Goal: Use online tool/utility: Utilize a website feature to perform a specific function

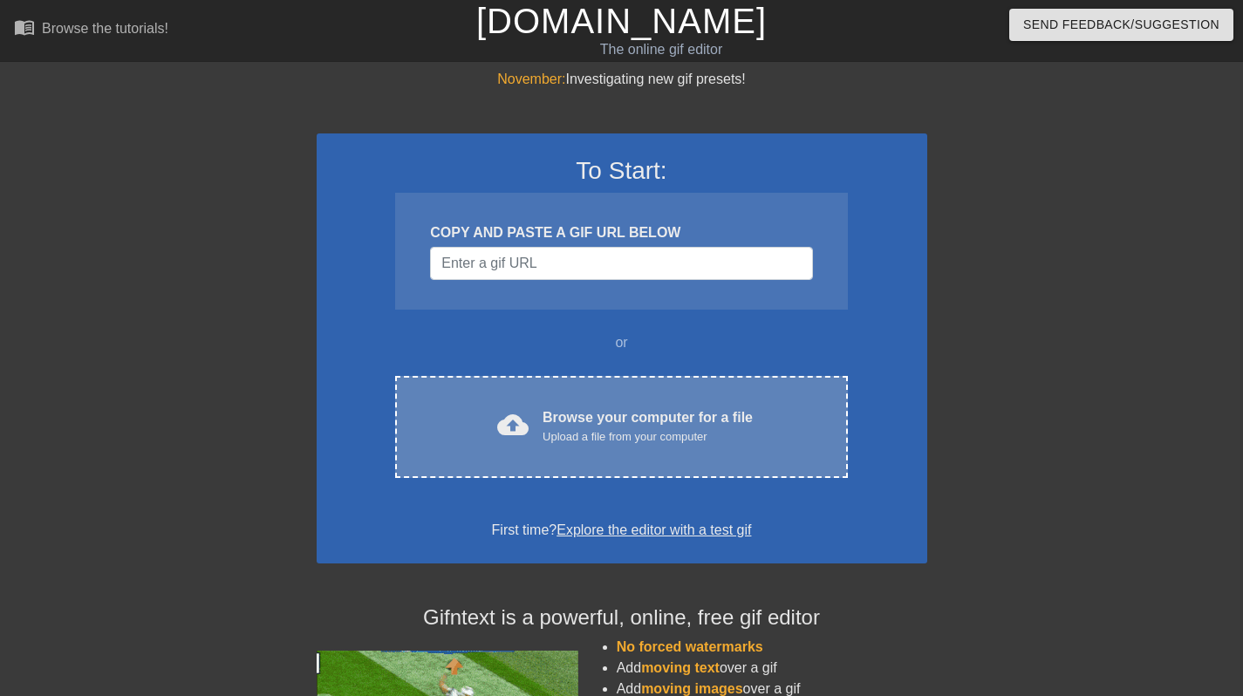
click at [574, 392] on div "cloud_upload Browse your computer for a file Upload a file from your computer C…" at bounding box center [621, 427] width 452 height 102
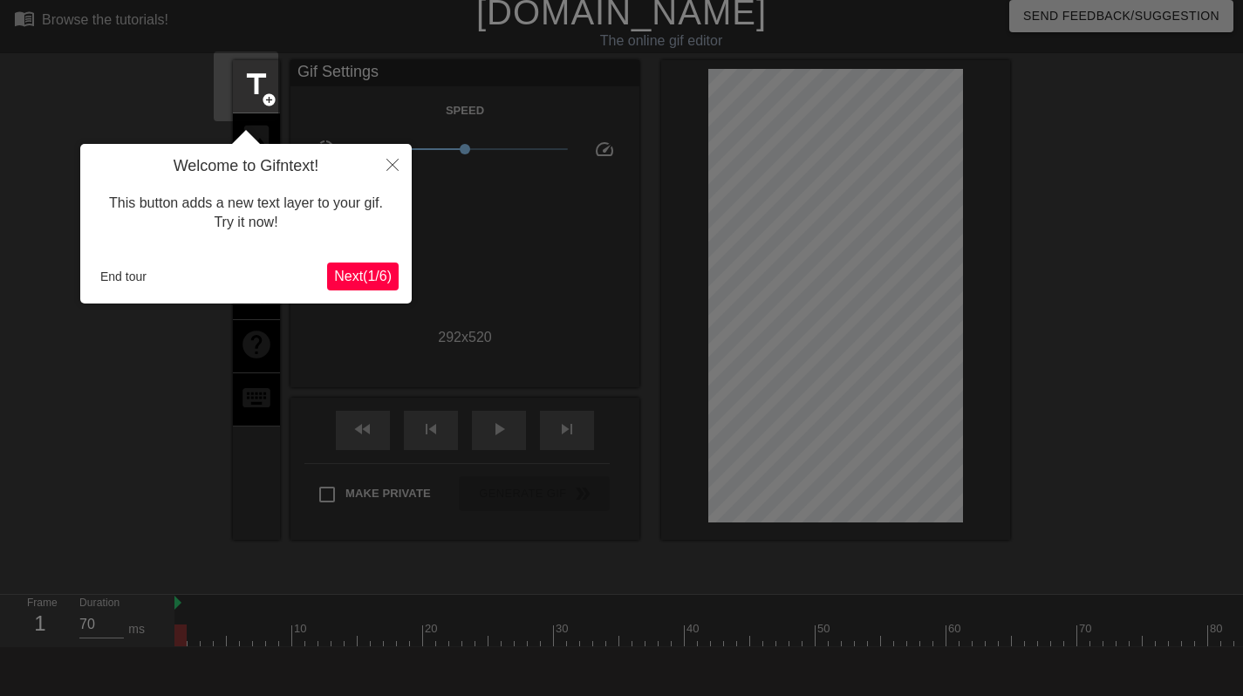
scroll to position [38, 0]
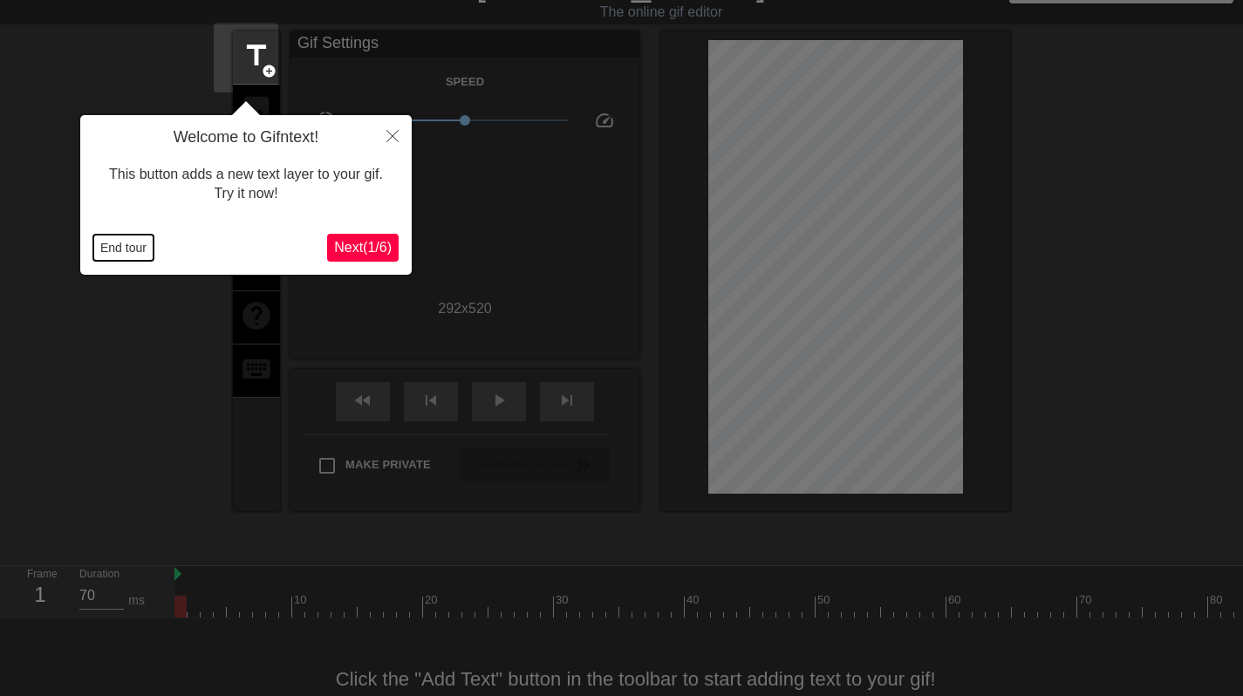
drag, startPoint x: 116, startPoint y: 246, endPoint x: 168, endPoint y: 147, distance: 112.4
click at [116, 247] on button "End tour" at bounding box center [123, 248] width 60 height 26
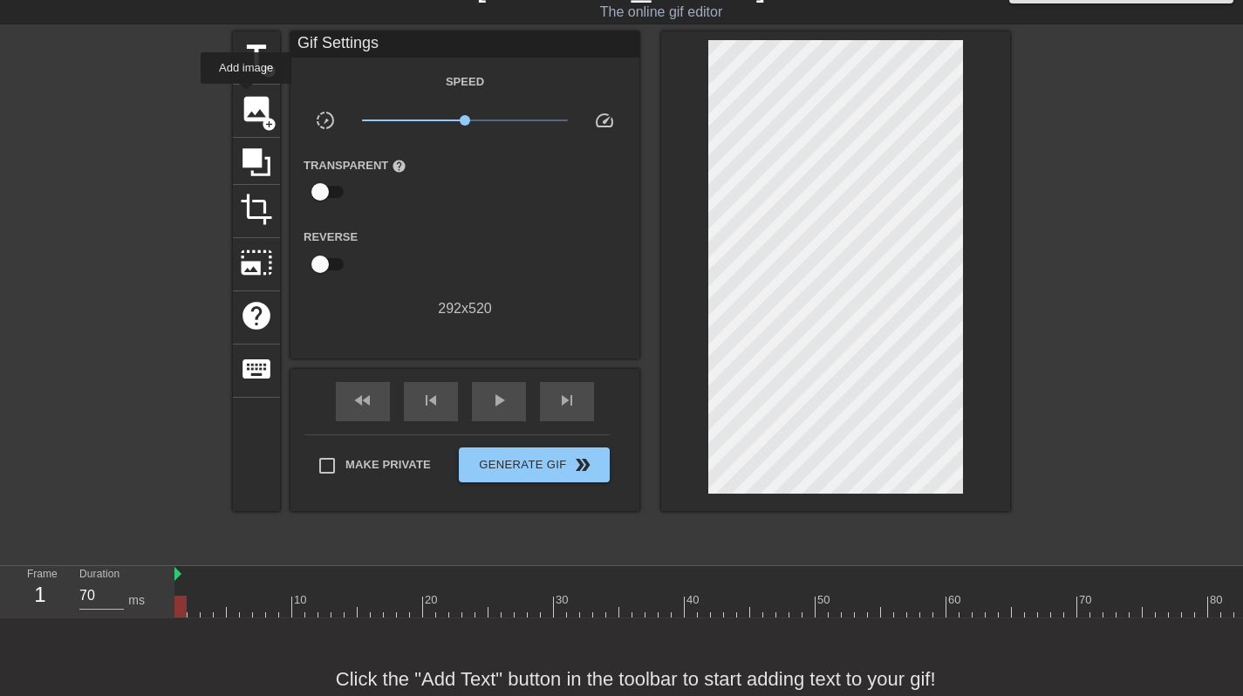
drag, startPoint x: 247, startPoint y: 97, endPoint x: 413, endPoint y: 126, distance: 168.3
click at [247, 97] on span "image" at bounding box center [256, 108] width 33 height 33
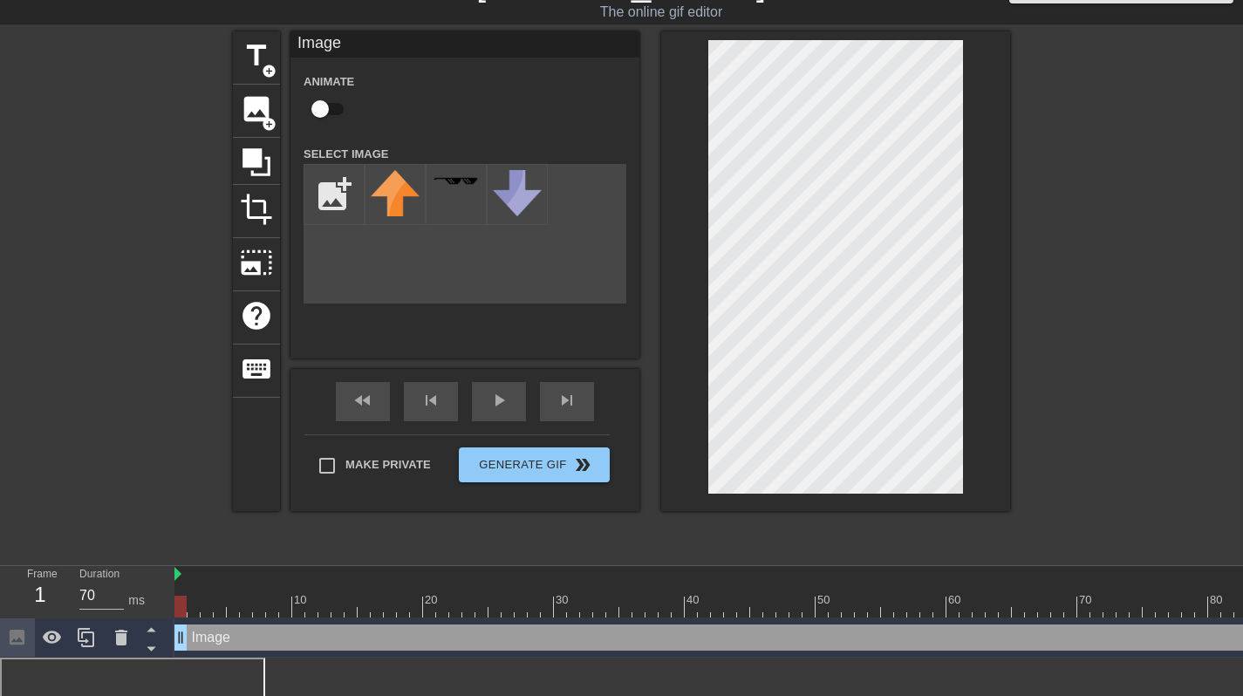
scroll to position [0, 0]
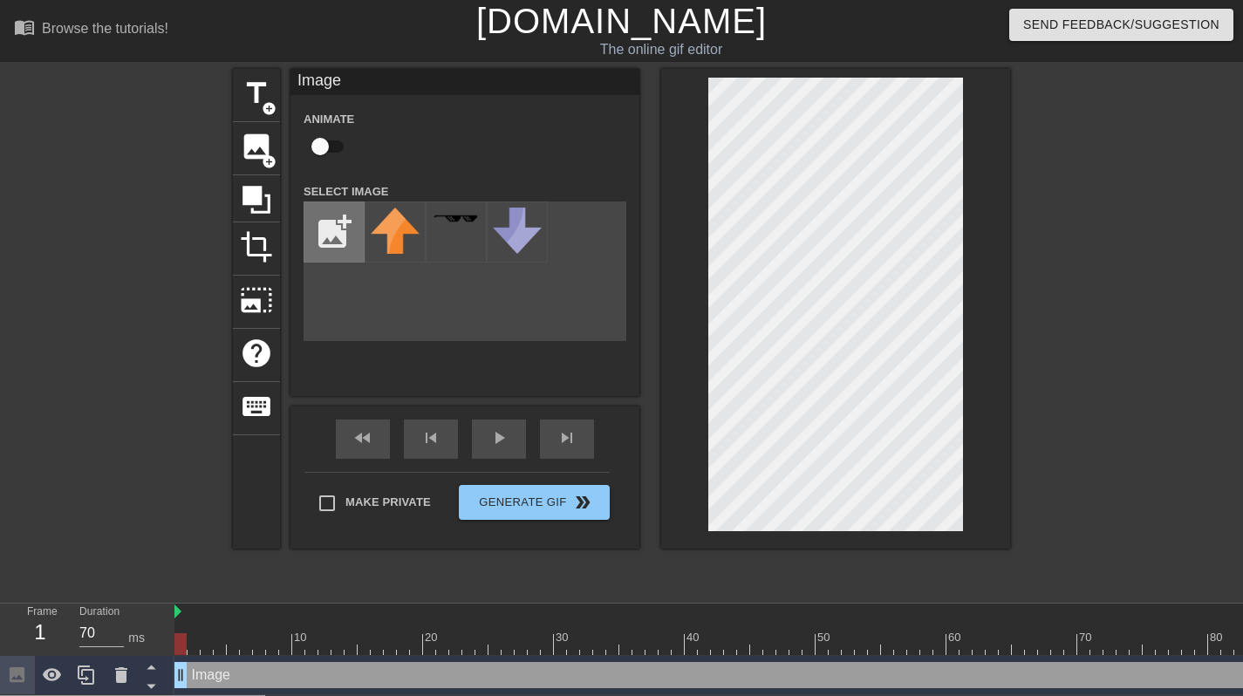
click at [351, 221] on input "file" at bounding box center [334, 231] width 59 height 59
type input "C:\fakepath\rsz_1000024700.png"
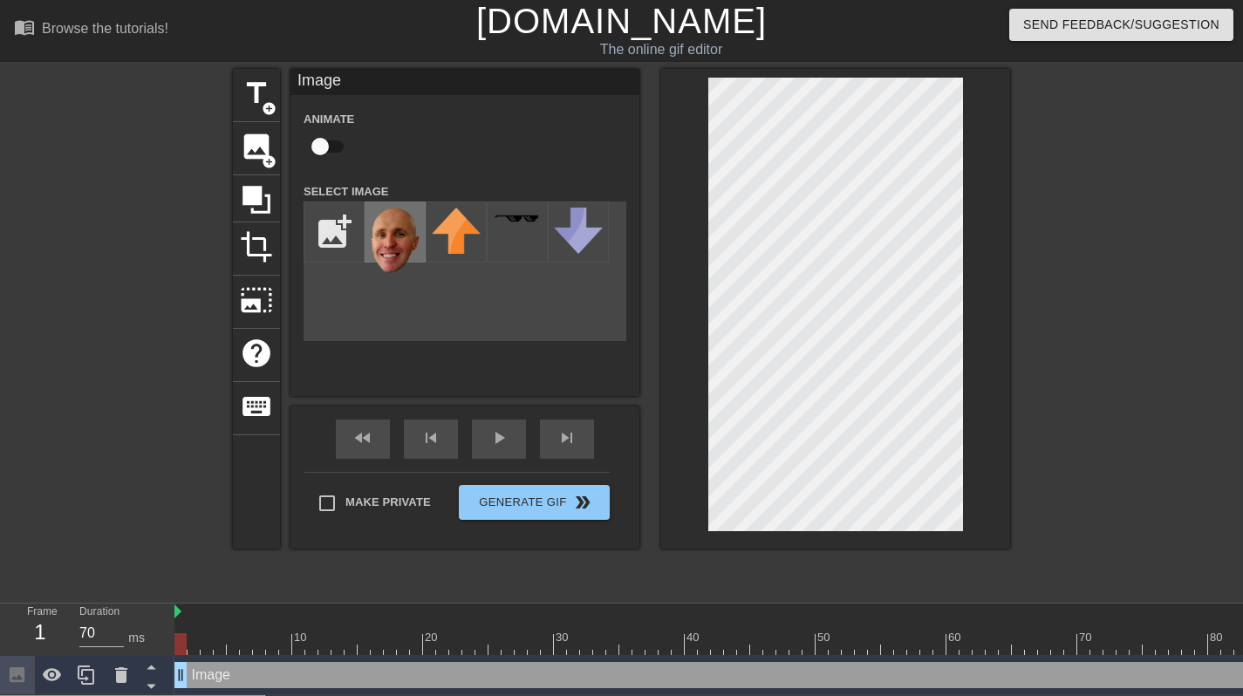
click at [391, 231] on img at bounding box center [395, 241] width 49 height 67
click at [964, 326] on div at bounding box center [835, 309] width 349 height 480
drag, startPoint x: 318, startPoint y: 142, endPoint x: 285, endPoint y: 329, distance: 189.5
click at [318, 142] on input "checkbox" at bounding box center [319, 146] width 99 height 33
checkbox input "true"
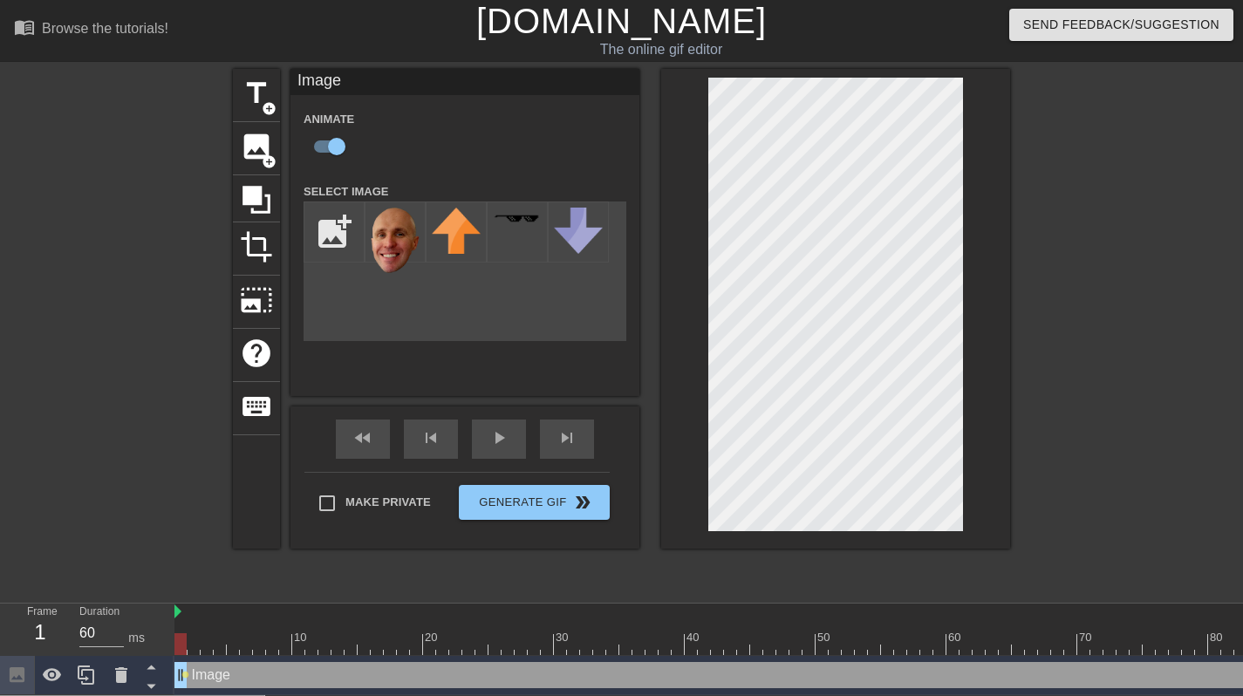
click at [227, 633] on div at bounding box center [1176, 644] width 2002 height 22
click at [180, 621] on div at bounding box center [181, 632] width 13 height 22
drag, startPoint x: 193, startPoint y: 592, endPoint x: 231, endPoint y: 558, distance: 51.3
click at [199, 633] on div at bounding box center [1176, 644] width 2002 height 22
drag, startPoint x: 217, startPoint y: 604, endPoint x: 287, endPoint y: 572, distance: 76.9
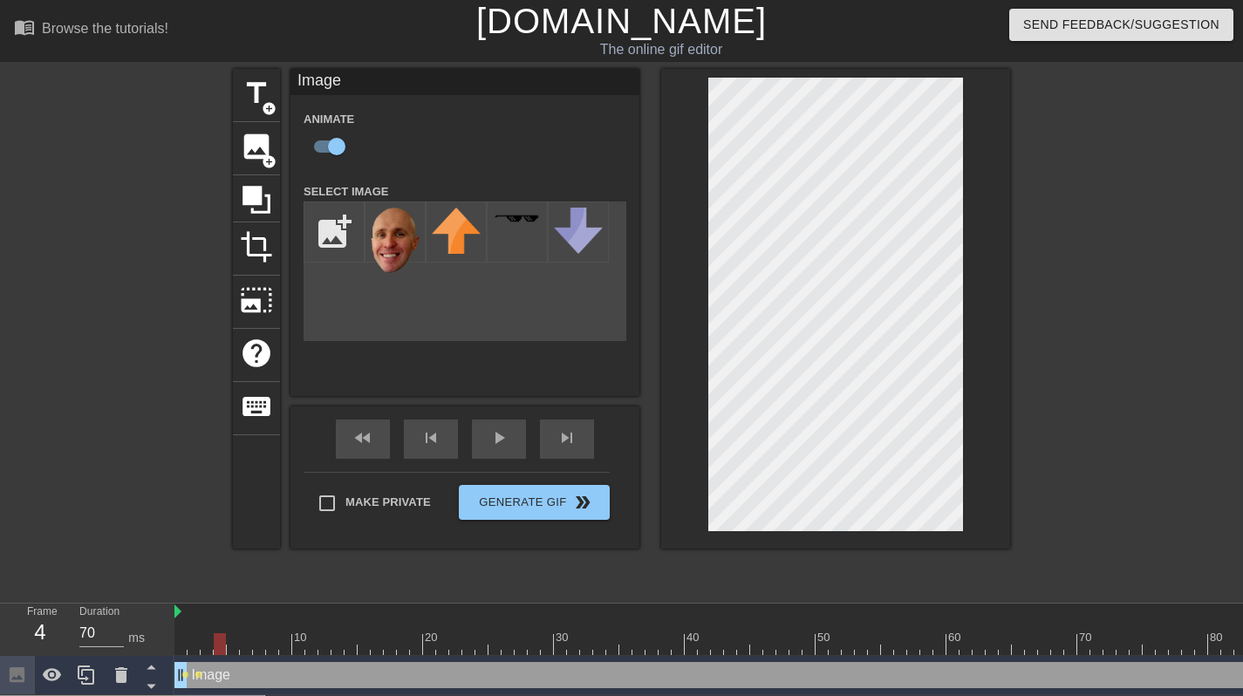
click at [217, 633] on div at bounding box center [1176, 644] width 2002 height 22
click at [249, 633] on div at bounding box center [1176, 644] width 2002 height 22
drag, startPoint x: 267, startPoint y: 604, endPoint x: 304, endPoint y: 583, distance: 42.2
click at [268, 633] on div at bounding box center [1176, 644] width 2002 height 22
click at [301, 633] on div at bounding box center [1176, 644] width 2002 height 22
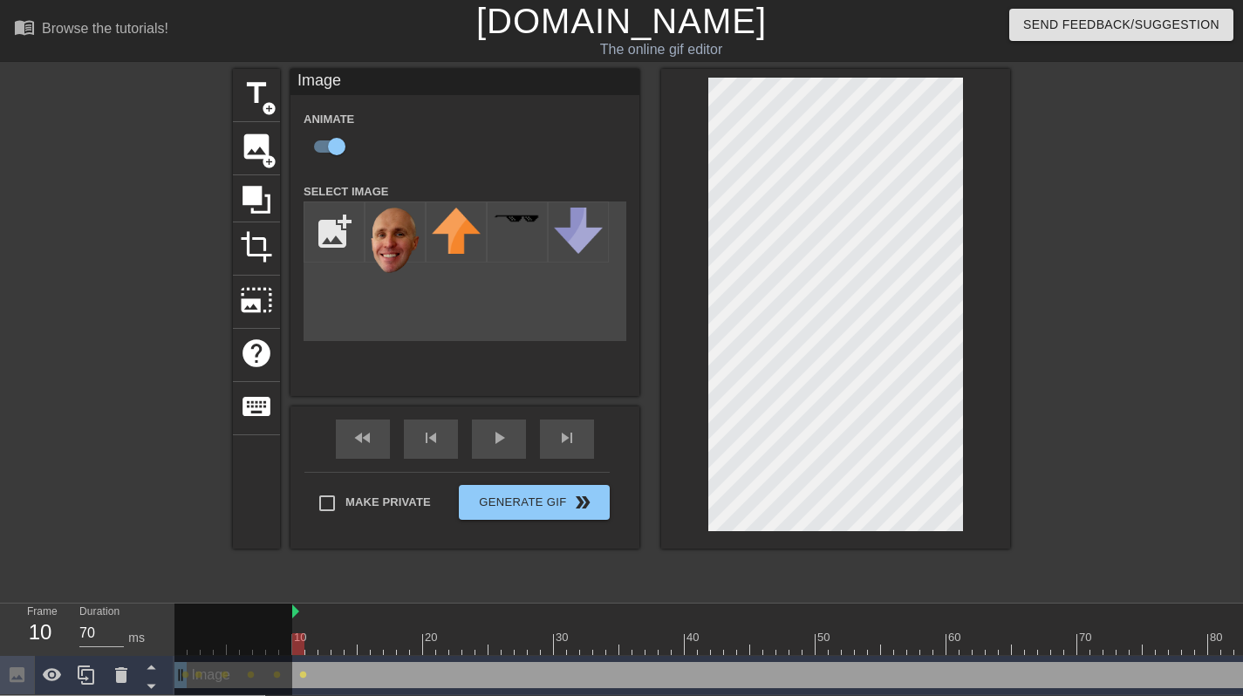
drag, startPoint x: 178, startPoint y: 572, endPoint x: 290, endPoint y: 590, distance: 113.0
click at [291, 604] on div "10 20 30 40 50 60 70 80 90 100 110 120 130 140 150" at bounding box center [1176, 629] width 2002 height 51
drag, startPoint x: 310, startPoint y: 599, endPoint x: 304, endPoint y: 587, distance: 12.9
click at [294, 633] on div at bounding box center [1176, 644] width 2002 height 22
click at [325, 633] on div at bounding box center [1176, 644] width 2002 height 22
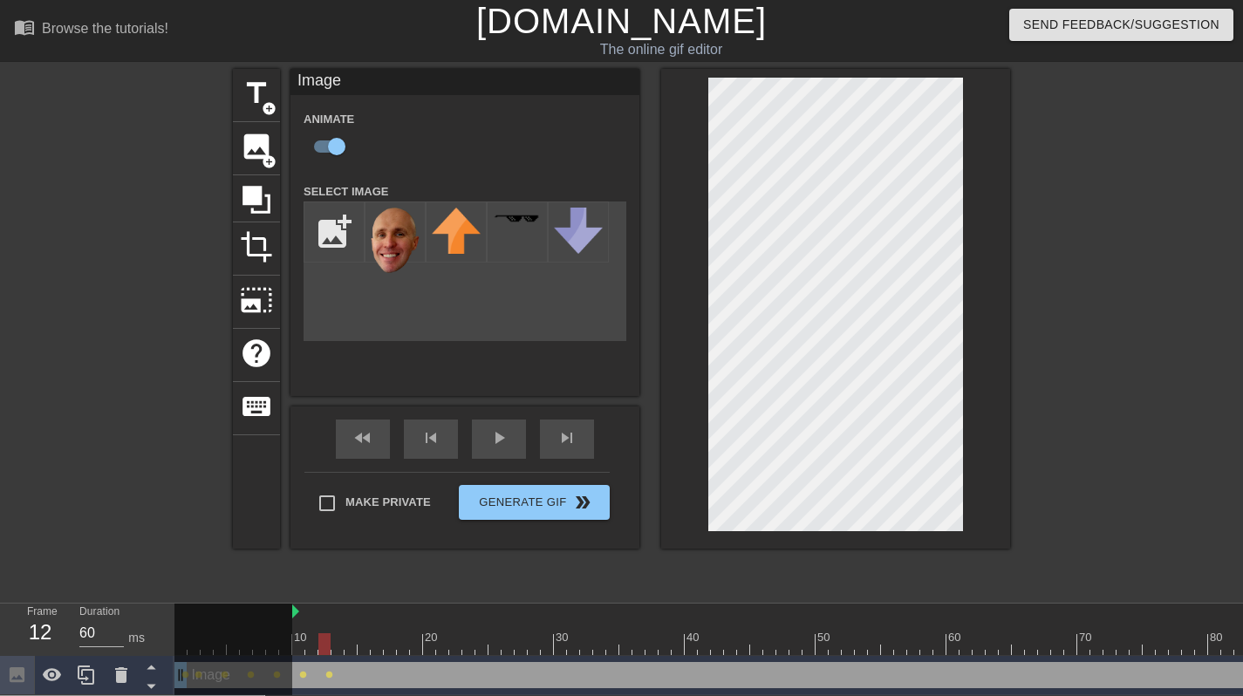
drag, startPoint x: 348, startPoint y: 597, endPoint x: 663, endPoint y: 277, distance: 449.2
click at [349, 633] on div at bounding box center [1176, 644] width 2002 height 22
drag, startPoint x: 376, startPoint y: 604, endPoint x: 387, endPoint y: 595, distance: 13.6
click at [377, 633] on div at bounding box center [1176, 644] width 2002 height 22
click at [402, 633] on div at bounding box center [1176, 644] width 2002 height 22
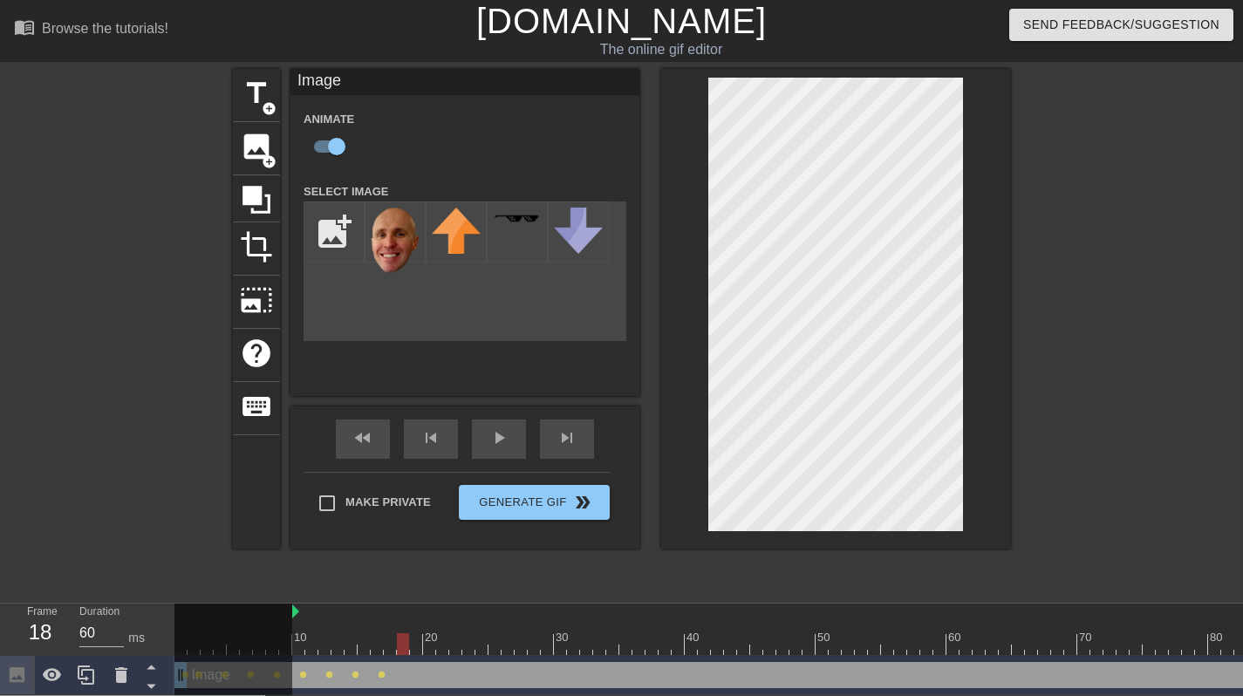
click at [435, 633] on div at bounding box center [1176, 644] width 2002 height 22
click at [458, 633] on div at bounding box center [1176, 644] width 2002 height 22
drag, startPoint x: 472, startPoint y: 592, endPoint x: 669, endPoint y: 153, distance: 482.0
click at [547, 633] on div at bounding box center [1176, 644] width 2002 height 22
click at [591, 633] on div at bounding box center [1176, 644] width 2002 height 22
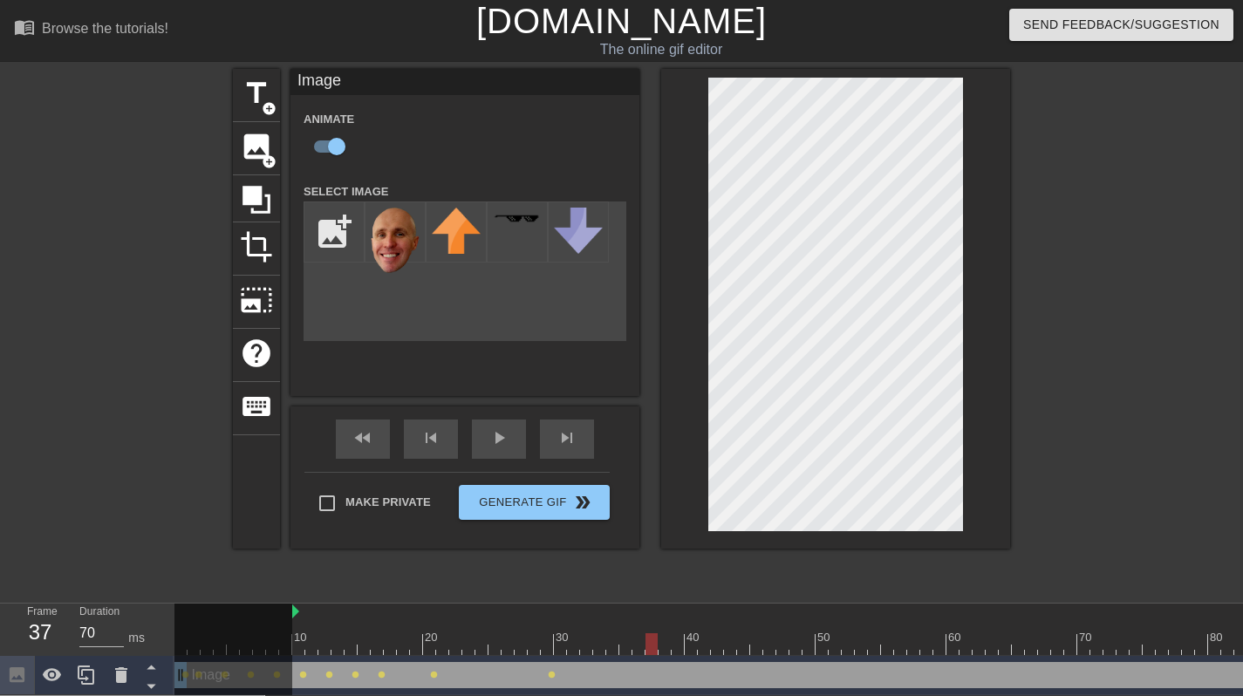
drag, startPoint x: 640, startPoint y: 602, endPoint x: 652, endPoint y: 587, distance: 19.2
click at [647, 633] on div at bounding box center [1176, 644] width 2002 height 22
click at [675, 633] on div at bounding box center [1176, 644] width 2002 height 22
click at [700, 621] on div at bounding box center [704, 632] width 13 height 22
click at [721, 633] on div at bounding box center [1176, 644] width 2002 height 22
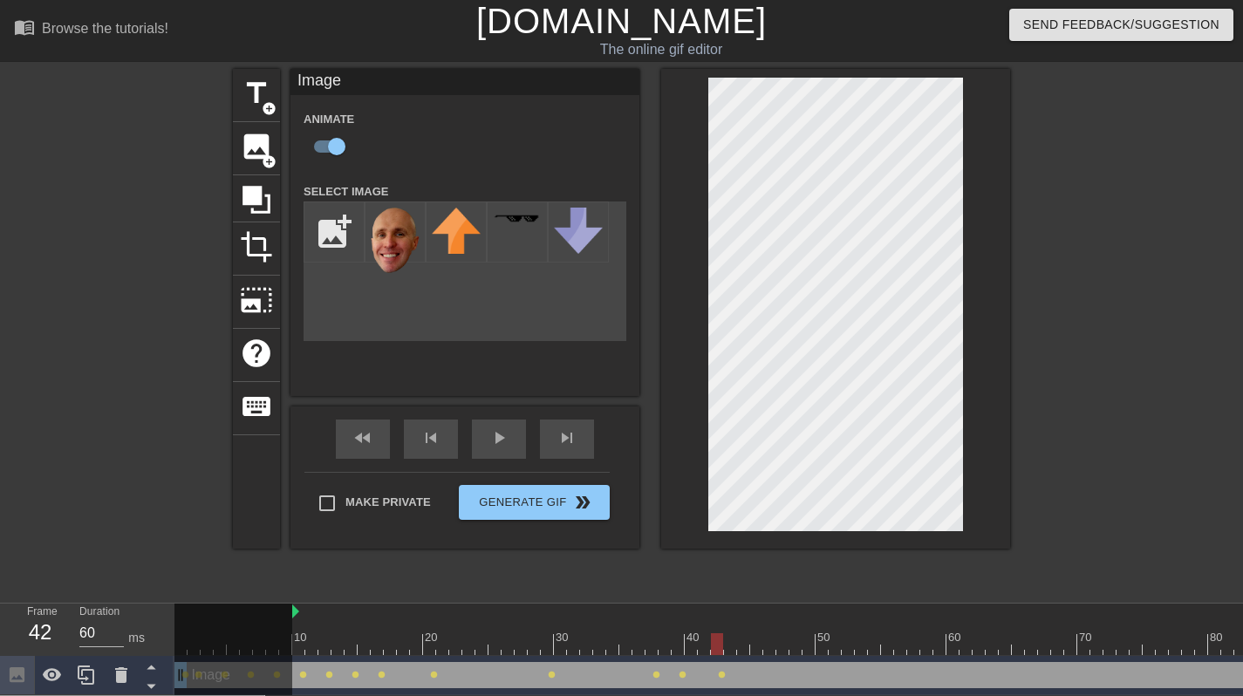
click at [743, 633] on div at bounding box center [1176, 644] width 2002 height 22
click at [774, 633] on div at bounding box center [1176, 644] width 2002 height 22
click at [791, 633] on div at bounding box center [1176, 644] width 2002 height 22
drag, startPoint x: 822, startPoint y: 602, endPoint x: 821, endPoint y: 548, distance: 54.1
click at [822, 633] on div at bounding box center [1176, 644] width 2002 height 22
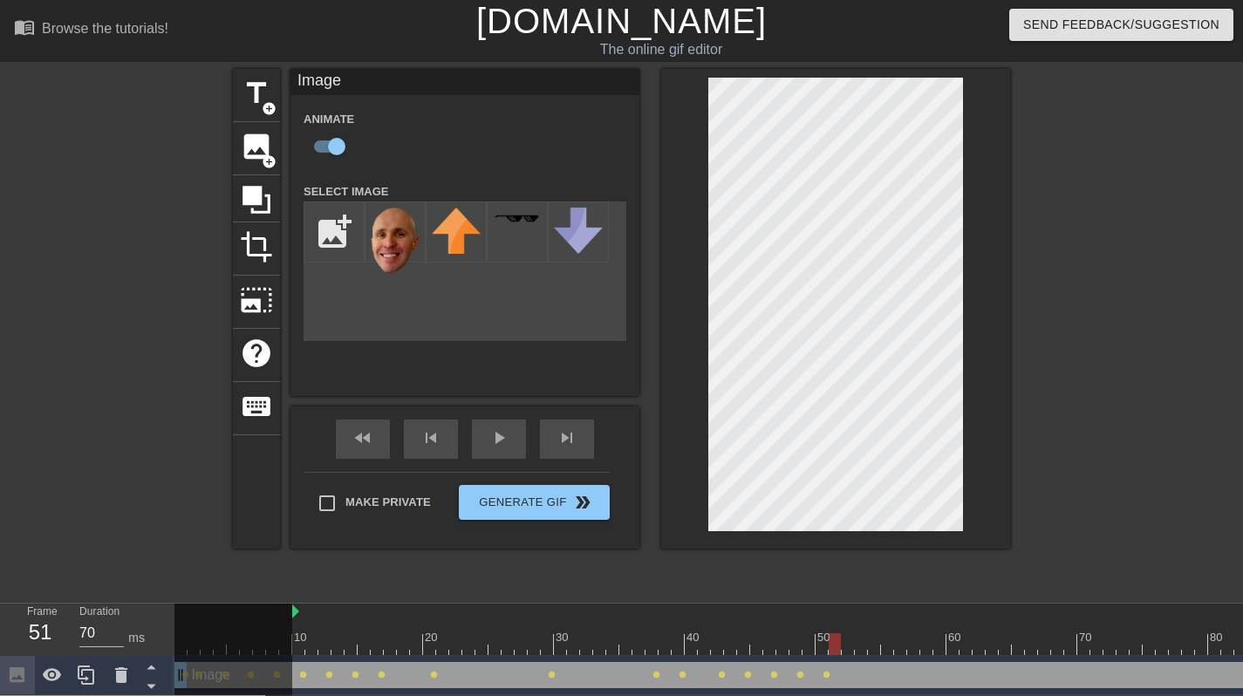
drag, startPoint x: 841, startPoint y: 607, endPoint x: 847, endPoint y: 570, distance: 38.0
click at [841, 633] on div at bounding box center [1176, 644] width 2002 height 22
drag, startPoint x: 869, startPoint y: 601, endPoint x: 865, endPoint y: 570, distance: 31.7
click at [866, 633] on div at bounding box center [1176, 644] width 2002 height 22
click at [879, 621] on div at bounding box center [874, 632] width 13 height 22
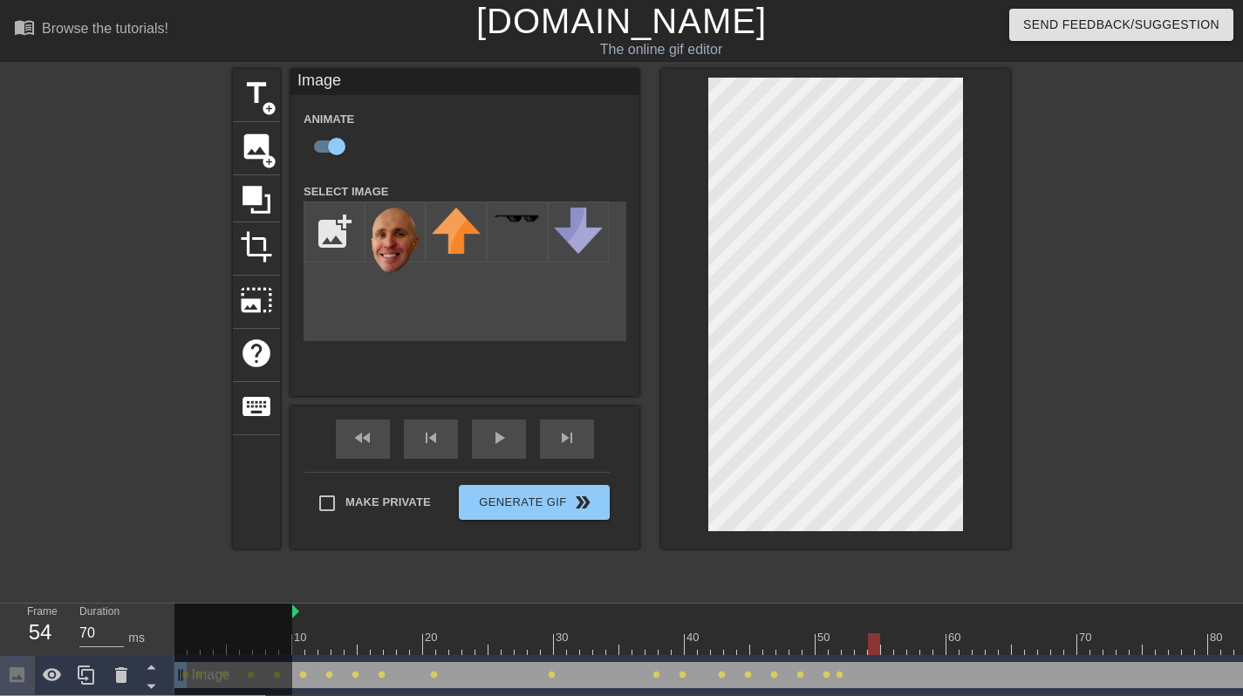
drag, startPoint x: 890, startPoint y: 588, endPoint x: 884, endPoint y: 543, distance: 45.8
click at [889, 621] on div at bounding box center [887, 632] width 13 height 22
drag, startPoint x: 908, startPoint y: 588, endPoint x: 932, endPoint y: 599, distance: 25.8
click at [909, 629] on div at bounding box center [910, 637] width 3 height 17
click at [937, 633] on div at bounding box center [1176, 644] width 2002 height 22
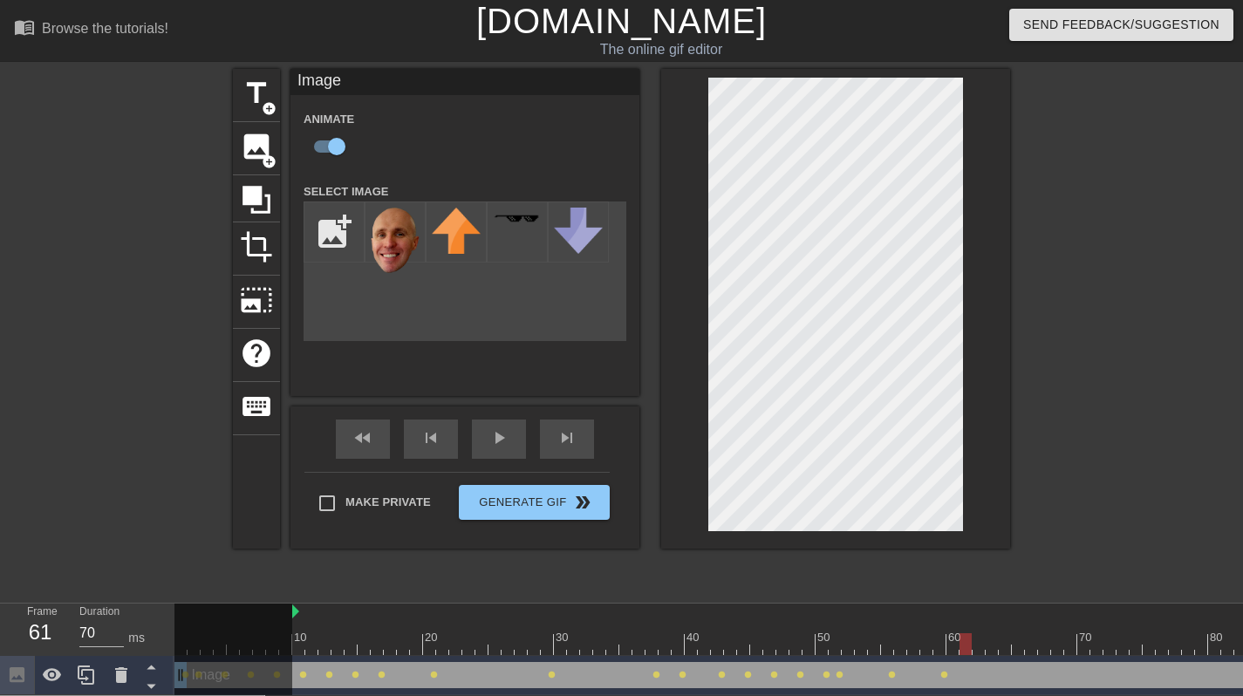
click at [970, 633] on div at bounding box center [1176, 644] width 2002 height 22
drag, startPoint x: 977, startPoint y: 599, endPoint x: 985, endPoint y: 582, distance: 18.3
click at [985, 633] on div at bounding box center [1176, 644] width 2002 height 22
drag, startPoint x: 1009, startPoint y: 597, endPoint x: 1004, endPoint y: 508, distance: 89.1
click at [1009, 633] on div at bounding box center [1176, 644] width 2002 height 22
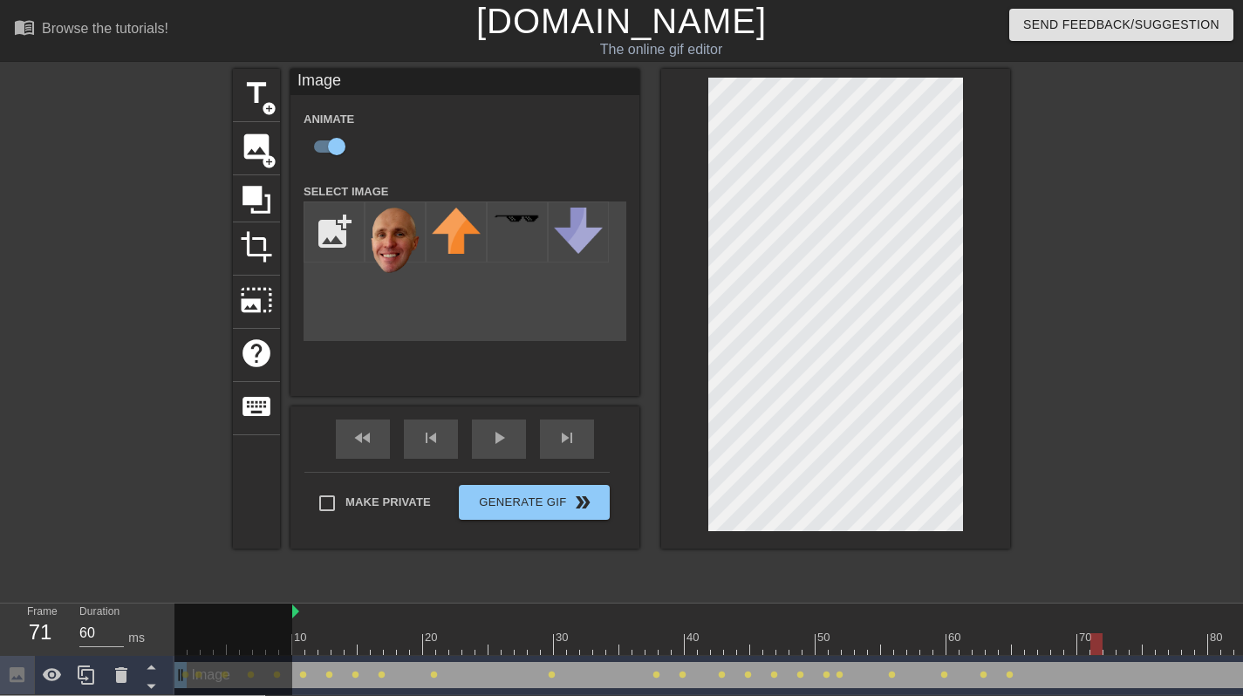
drag, startPoint x: 1023, startPoint y: 598, endPoint x: 1099, endPoint y: 596, distance: 75.9
click at [1100, 633] on div at bounding box center [1176, 644] width 2002 height 22
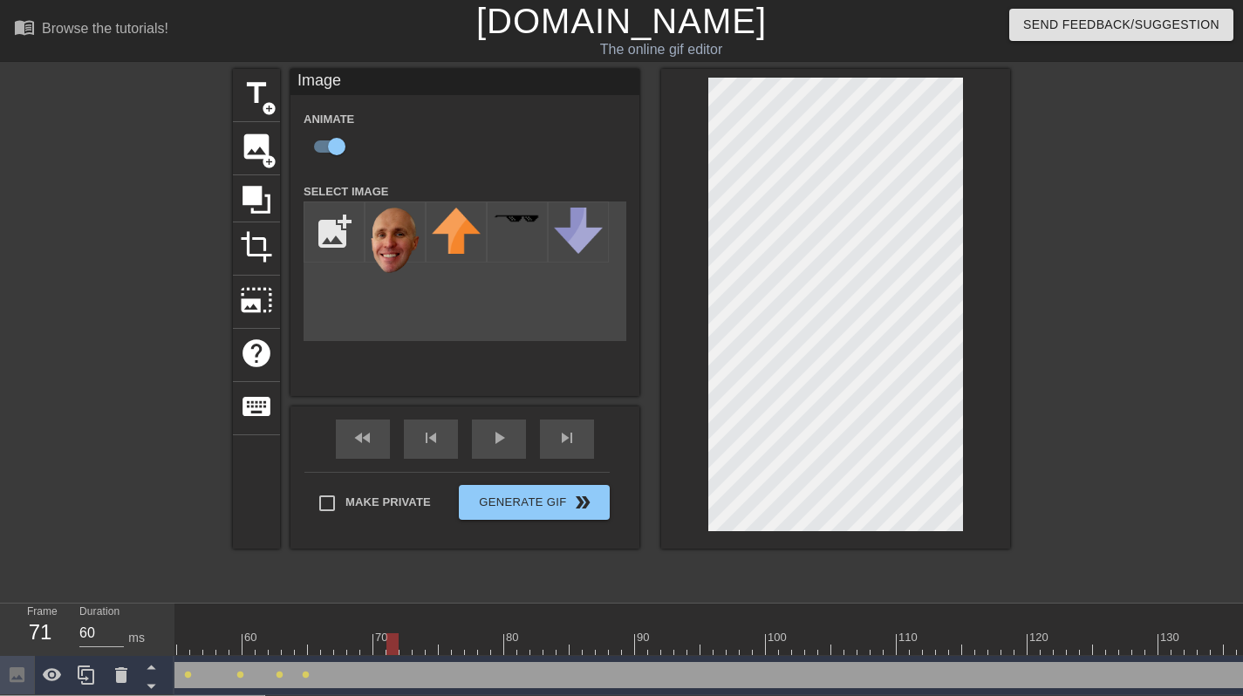
scroll to position [0, 708]
drag, startPoint x: 394, startPoint y: 602, endPoint x: 684, endPoint y: 384, distance: 363.3
click at [606, 633] on div at bounding box center [612, 644] width 12 height 22
drag, startPoint x: 642, startPoint y: 606, endPoint x: 661, endPoint y: 581, distance: 31.2
click at [642, 633] on div at bounding box center [468, 644] width 2002 height 22
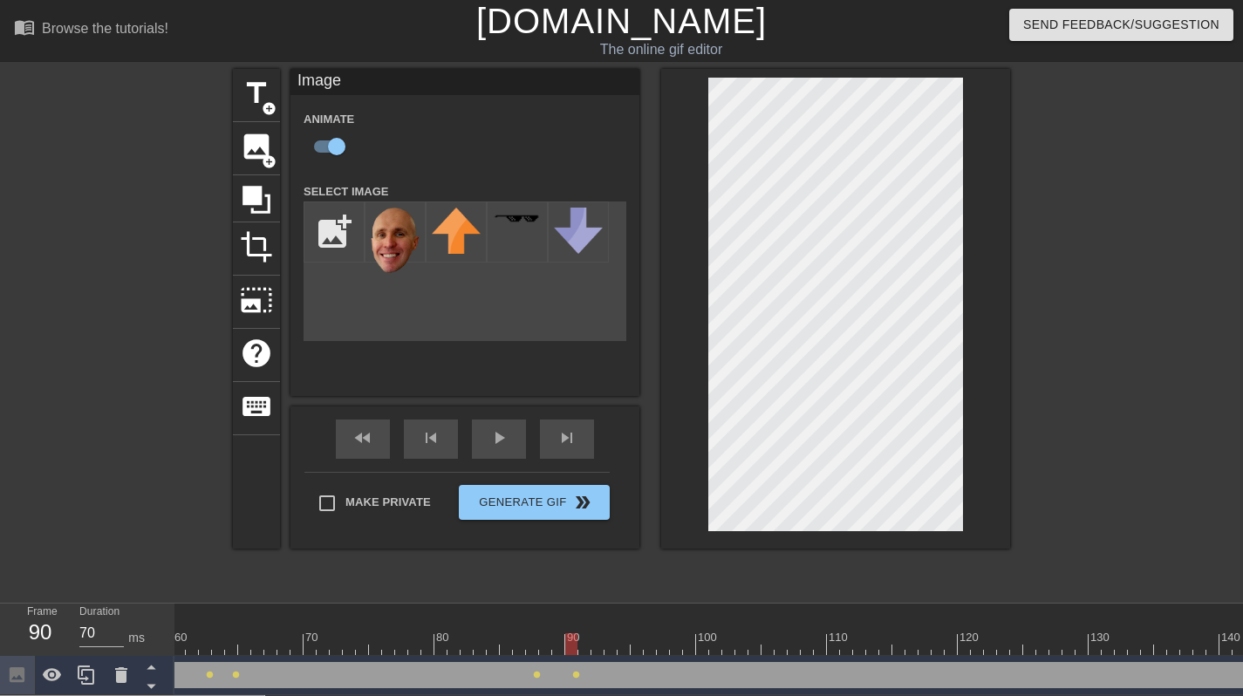
scroll to position [0, 938]
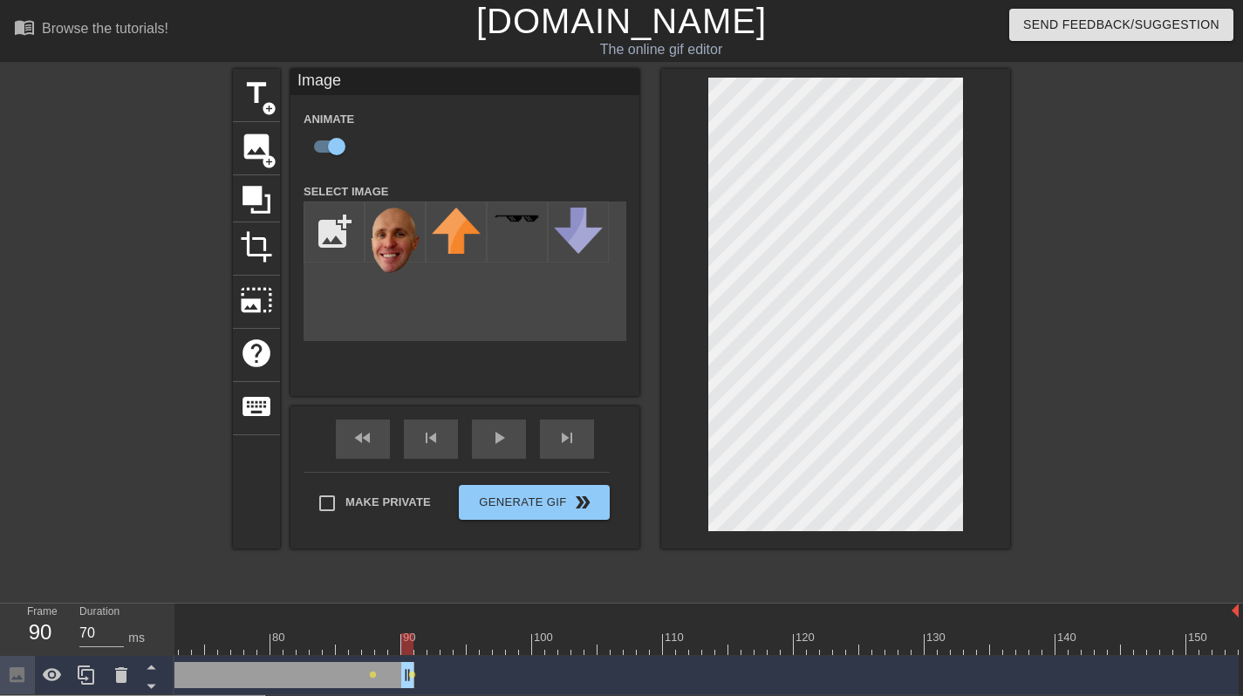
drag, startPoint x: 1232, startPoint y: 632, endPoint x: 428, endPoint y: 592, distance: 804.6
click at [411, 605] on div "10 20 30 40 50 60 70 80 90 100 110 120 130 140 150 Image drag_handle drag_handl…" at bounding box center [709, 650] width 1069 height 92
drag, startPoint x: 428, startPoint y: 592, endPoint x: 554, endPoint y: 602, distance: 126.0
click at [556, 633] on div at bounding box center [238, 644] width 2002 height 22
drag, startPoint x: 565, startPoint y: 606, endPoint x: 510, endPoint y: 439, distance: 175.5
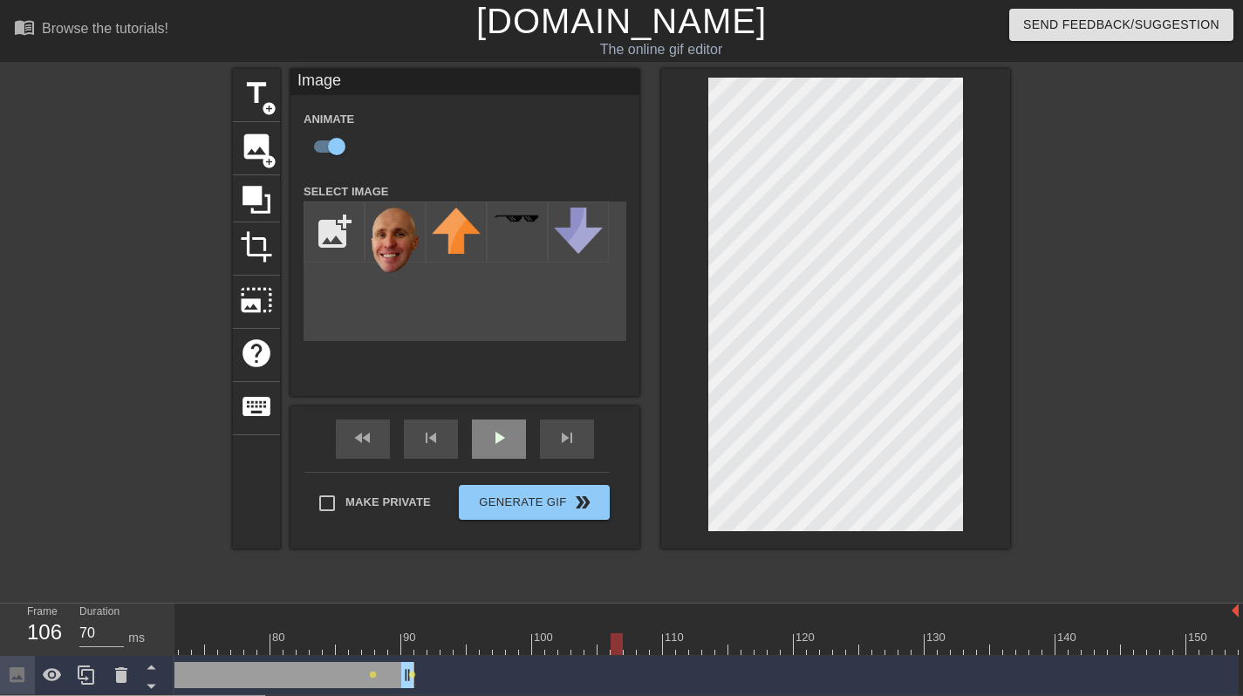
click at [622, 633] on div at bounding box center [617, 644] width 12 height 22
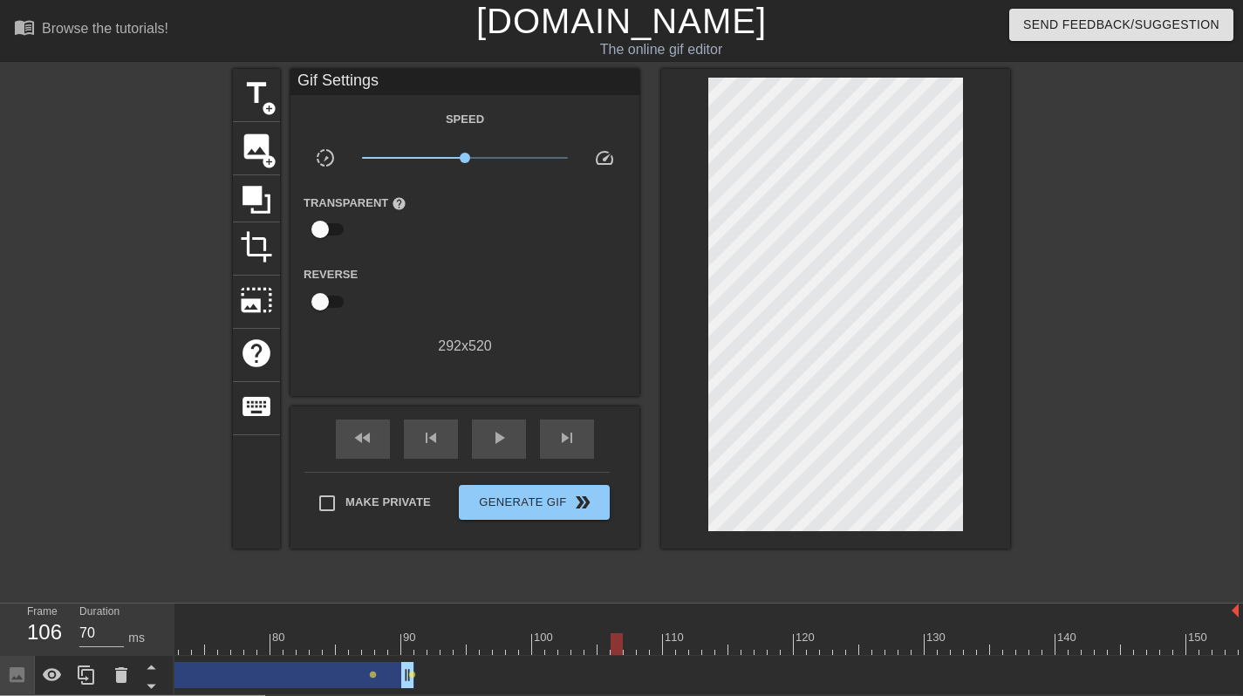
click at [147, 236] on div "title add_circle image add_circle crop photo_size_select_large help keyboard Gi…" at bounding box center [621, 331] width 1243 height 524
drag, startPoint x: 263, startPoint y: 154, endPoint x: 281, endPoint y: 154, distance: 18.3
click at [262, 154] on span "add_circle" at bounding box center [269, 161] width 15 height 15
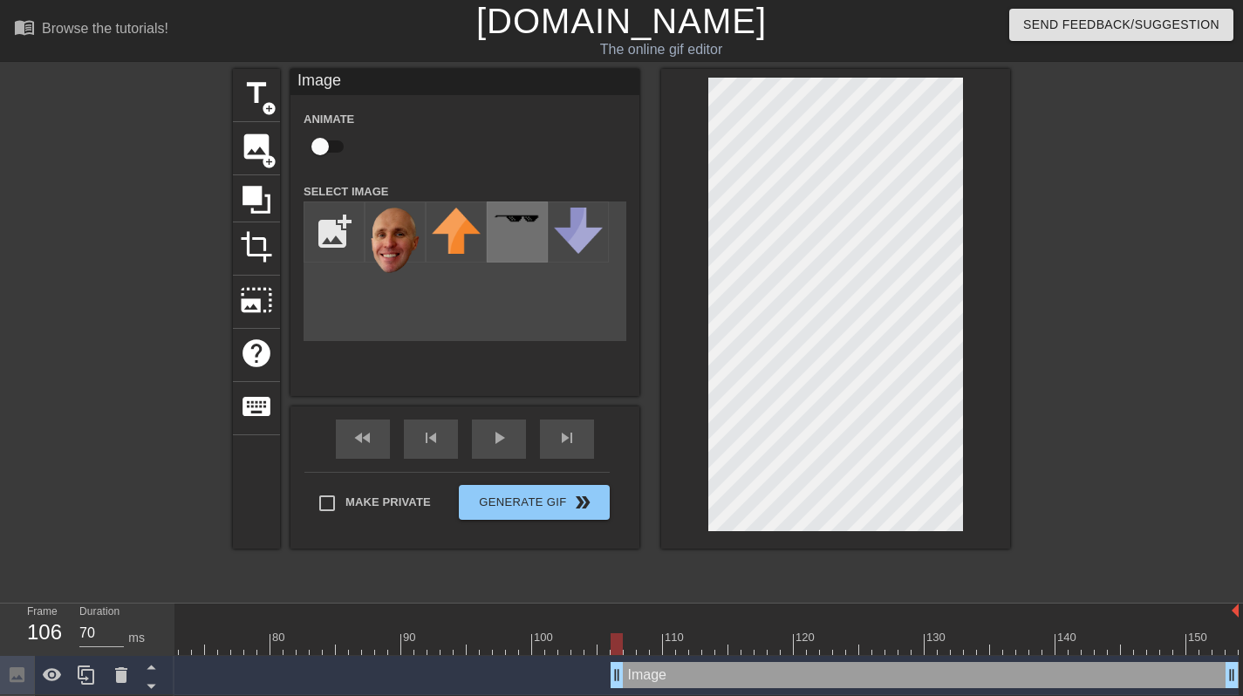
drag, startPoint x: 368, startPoint y: 219, endPoint x: 487, endPoint y: 234, distance: 119.6
click at [371, 219] on img at bounding box center [395, 241] width 49 height 67
drag, startPoint x: 603, startPoint y: 608, endPoint x: 516, endPoint y: 610, distance: 87.3
click at [516, 633] on div at bounding box center [238, 644] width 2002 height 22
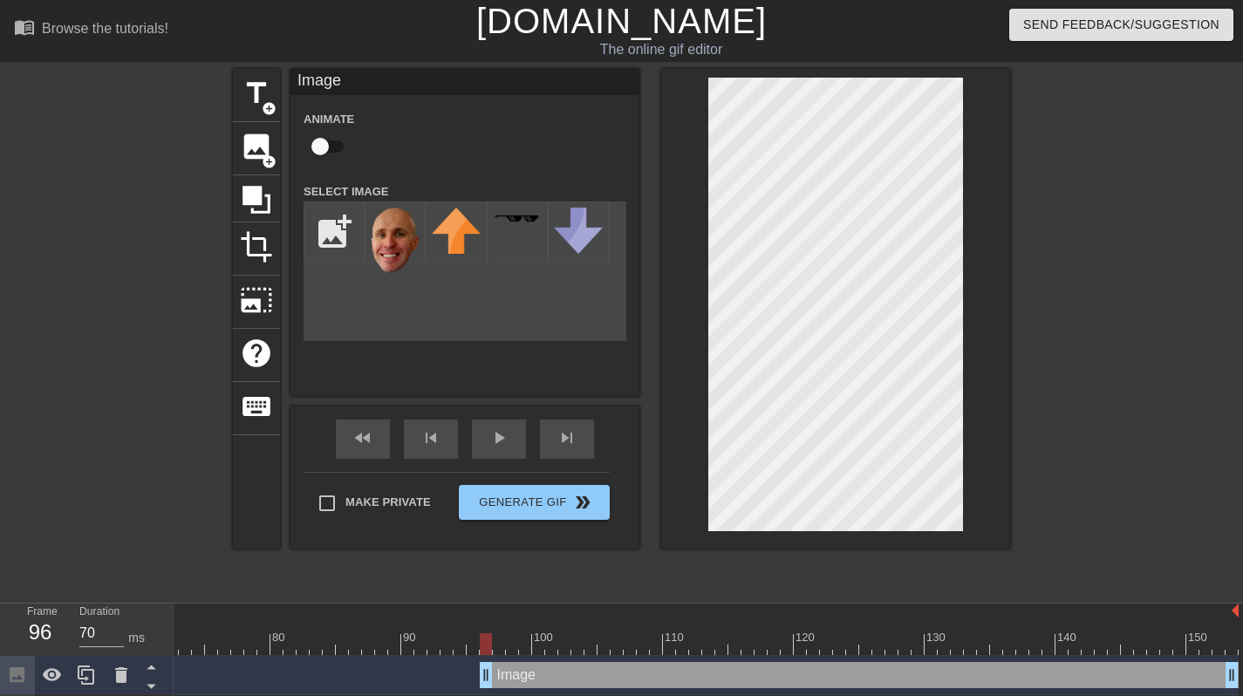
drag, startPoint x: 623, startPoint y: 627, endPoint x: 496, endPoint y: 633, distance: 126.6
drag, startPoint x: 484, startPoint y: 633, endPoint x: 451, endPoint y: 638, distance: 33.6
type input "60"
click at [476, 633] on div at bounding box center [238, 644] width 2002 height 22
click at [319, 134] on input "checkbox" at bounding box center [319, 146] width 99 height 33
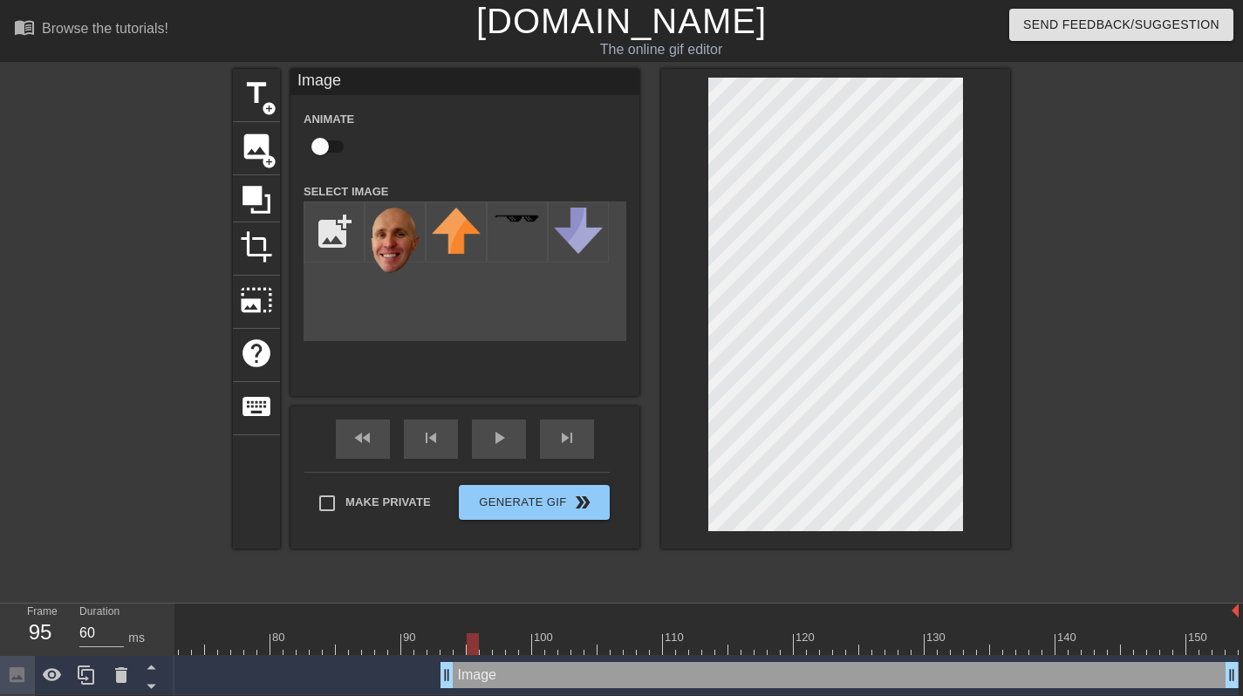
checkbox input "true"
drag, startPoint x: 509, startPoint y: 602, endPoint x: 589, endPoint y: 478, distance: 147.6
click at [509, 633] on div at bounding box center [238, 644] width 2002 height 22
click at [543, 633] on div at bounding box center [238, 644] width 2002 height 22
drag, startPoint x: 568, startPoint y: 603, endPoint x: 594, endPoint y: 572, distance: 40.2
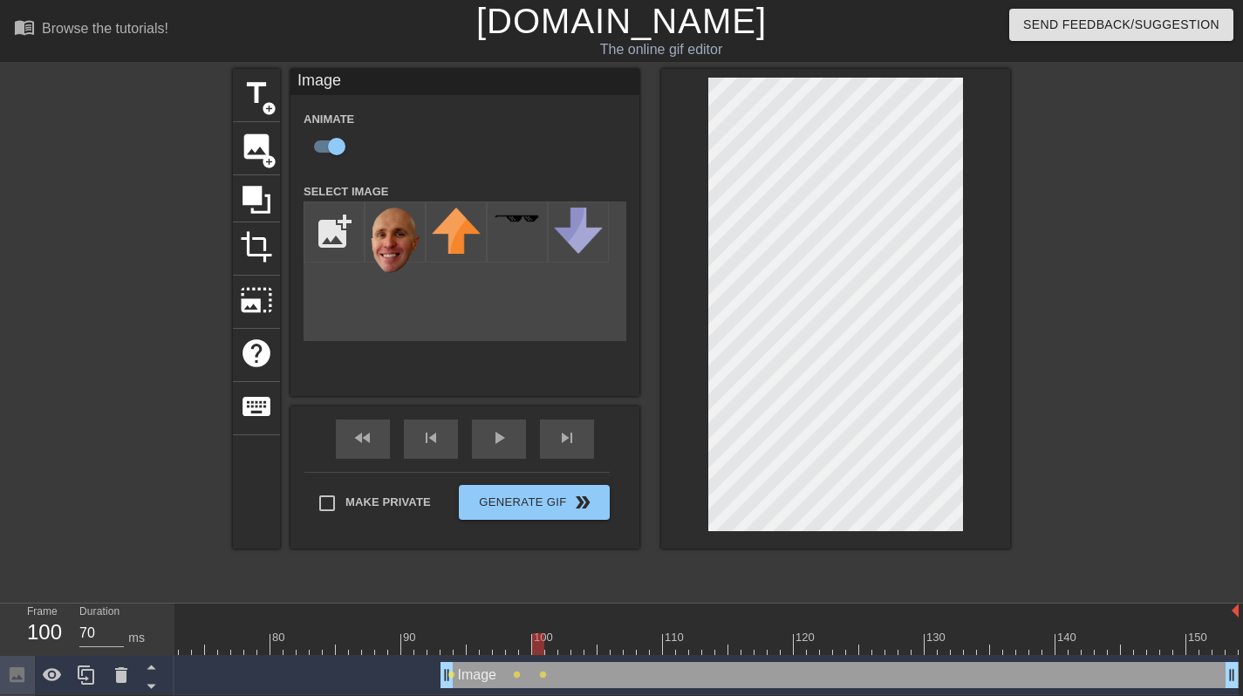
click at [568, 633] on div at bounding box center [238, 644] width 2002 height 22
click at [599, 633] on div at bounding box center [238, 644] width 2002 height 22
click at [633, 633] on div at bounding box center [238, 644] width 2002 height 22
click at [660, 633] on div at bounding box center [238, 644] width 2002 height 22
click at [691, 633] on div at bounding box center [238, 644] width 2002 height 22
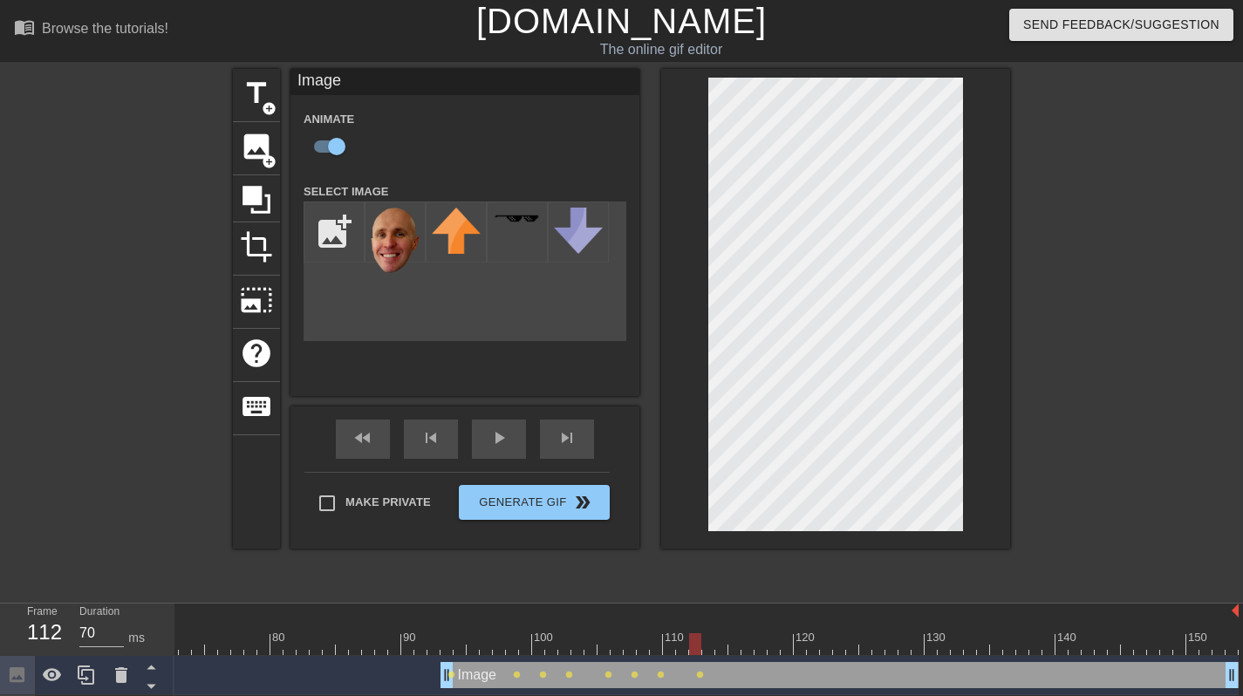
click at [731, 633] on div at bounding box center [238, 644] width 2002 height 22
click at [715, 633] on div at bounding box center [238, 644] width 2002 height 22
drag, startPoint x: 723, startPoint y: 604, endPoint x: 755, endPoint y: 535, distance: 75.8
click at [724, 633] on div at bounding box center [238, 644] width 2002 height 22
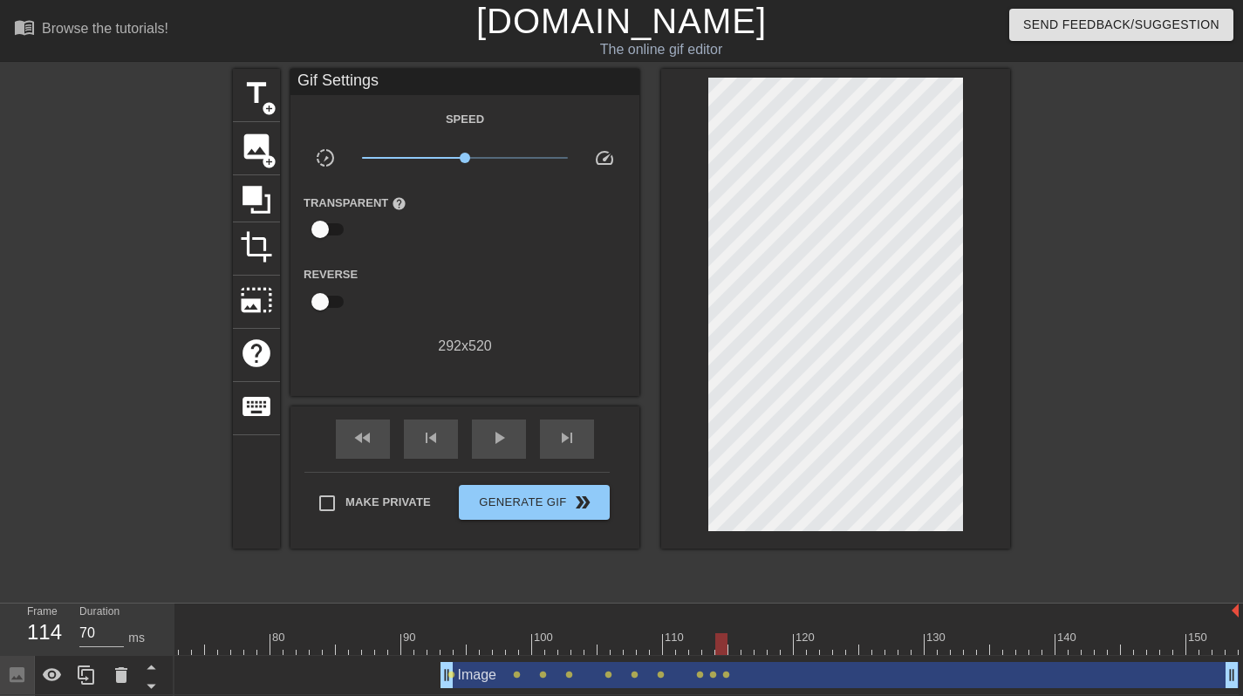
drag, startPoint x: 735, startPoint y: 612, endPoint x: 740, endPoint y: 596, distance: 16.6
click at [740, 604] on div "10 20 30 40 50 60 70 80 90 100 110 120 130 140 150 Image drag_handle drag_handl…" at bounding box center [709, 669] width 1069 height 131
click at [763, 662] on div "Image drag_handle drag_handle" at bounding box center [840, 675] width 798 height 26
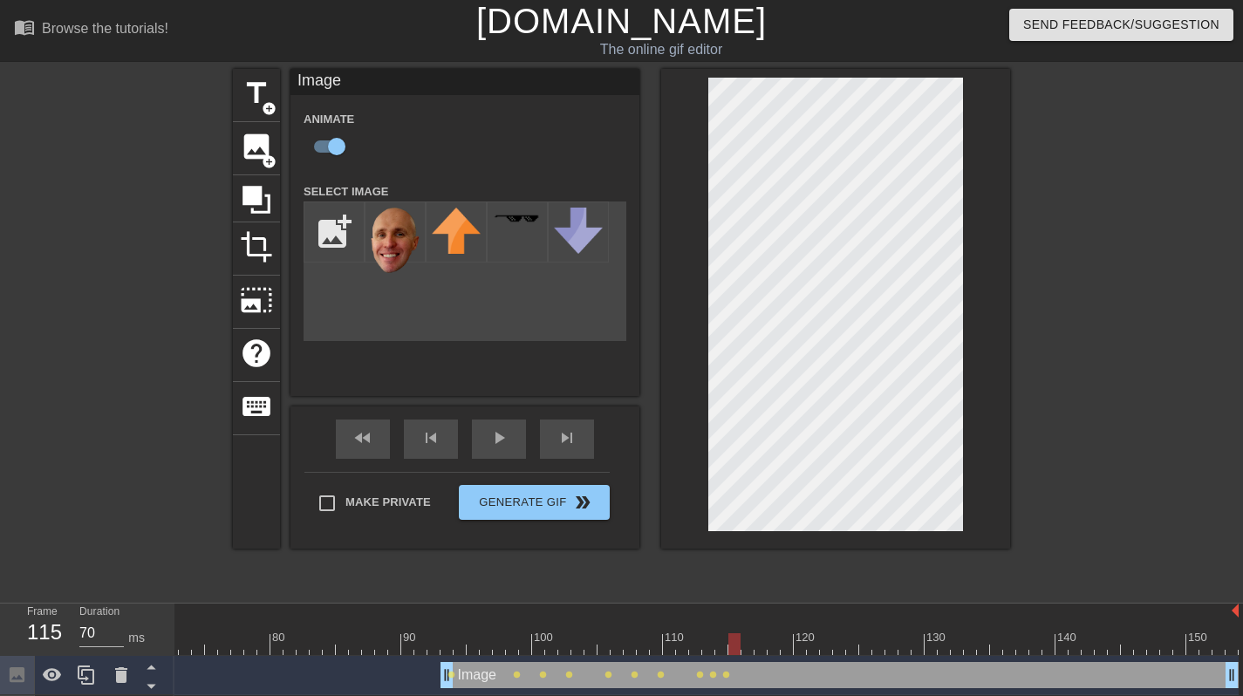
drag, startPoint x: 736, startPoint y: 603, endPoint x: 743, endPoint y: 583, distance: 21.2
click at [736, 633] on div at bounding box center [238, 644] width 2002 height 22
click at [760, 633] on div at bounding box center [238, 644] width 2002 height 22
click at [784, 633] on div at bounding box center [238, 644] width 2002 height 22
drag, startPoint x: 811, startPoint y: 606, endPoint x: 809, endPoint y: 543, distance: 62.9
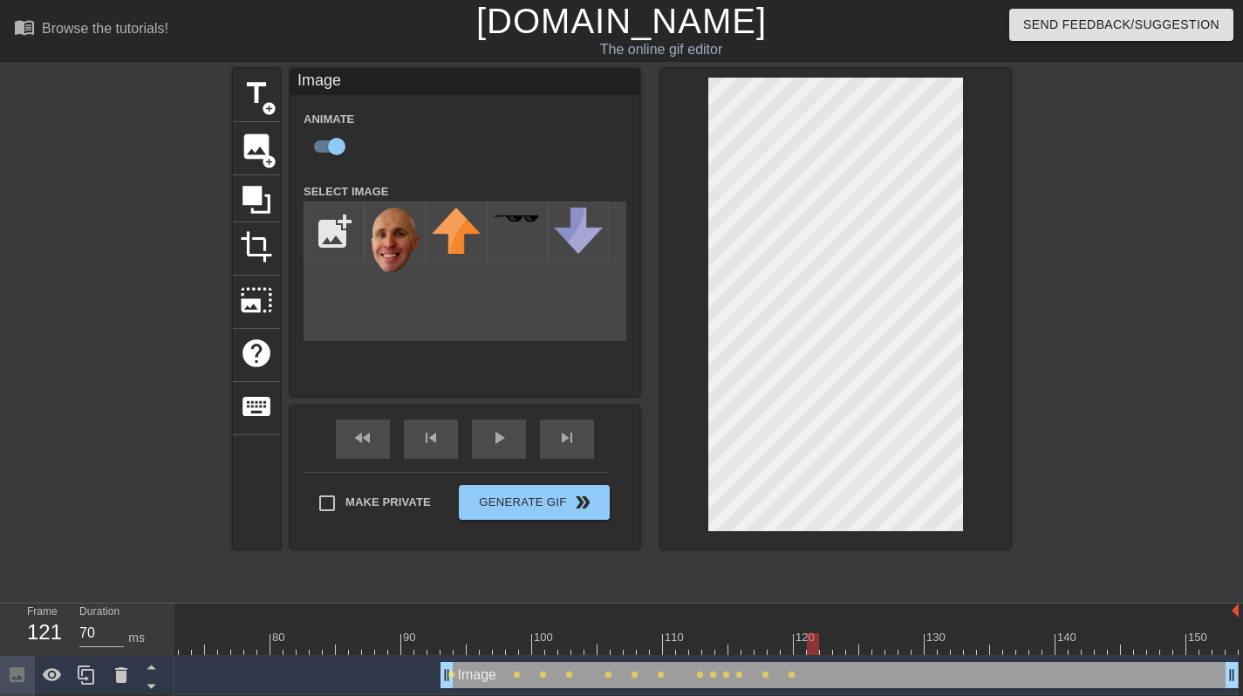
click at [811, 633] on div at bounding box center [238, 644] width 2002 height 22
drag, startPoint x: 841, startPoint y: 603, endPoint x: 841, endPoint y: 542, distance: 61.1
click at [841, 633] on div at bounding box center [238, 644] width 2002 height 22
click at [869, 633] on div at bounding box center [238, 644] width 2002 height 22
drag, startPoint x: 889, startPoint y: 600, endPoint x: 890, endPoint y: 585, distance: 14.9
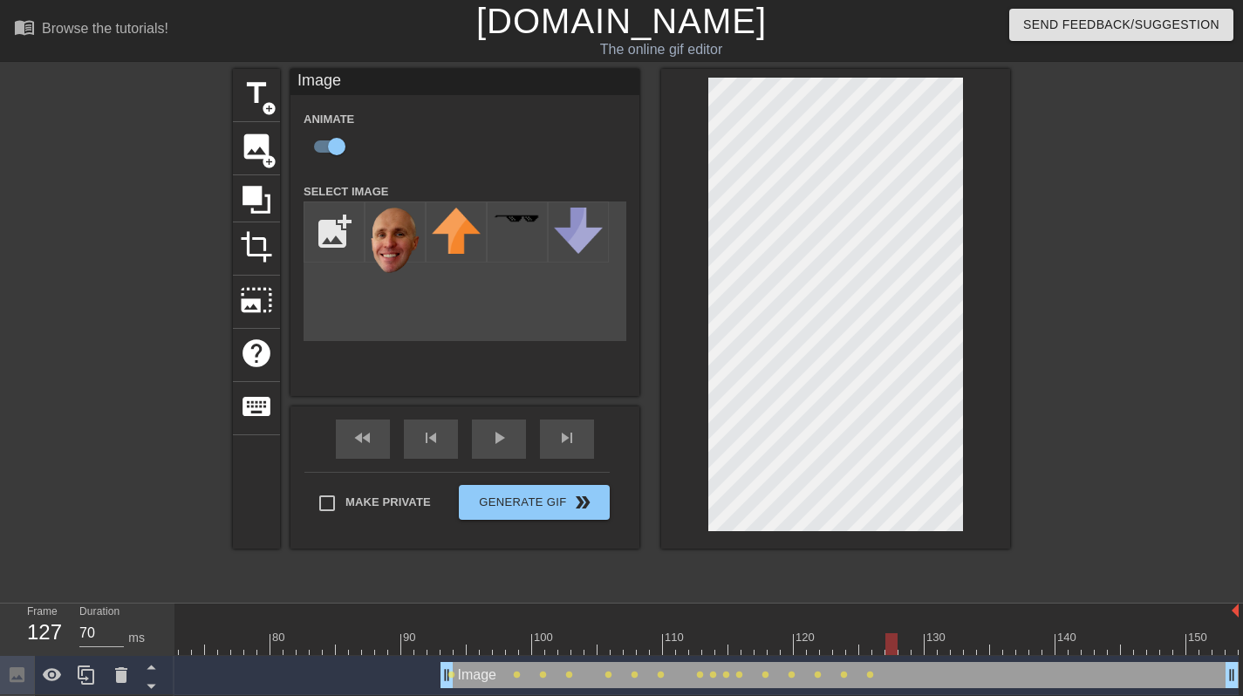
click at [888, 633] on div at bounding box center [238, 644] width 2002 height 22
click at [918, 633] on div at bounding box center [238, 644] width 2002 height 22
click at [944, 633] on div at bounding box center [238, 644] width 2002 height 22
click at [962, 633] on div at bounding box center [238, 644] width 2002 height 22
click at [982, 633] on div at bounding box center [238, 644] width 2002 height 22
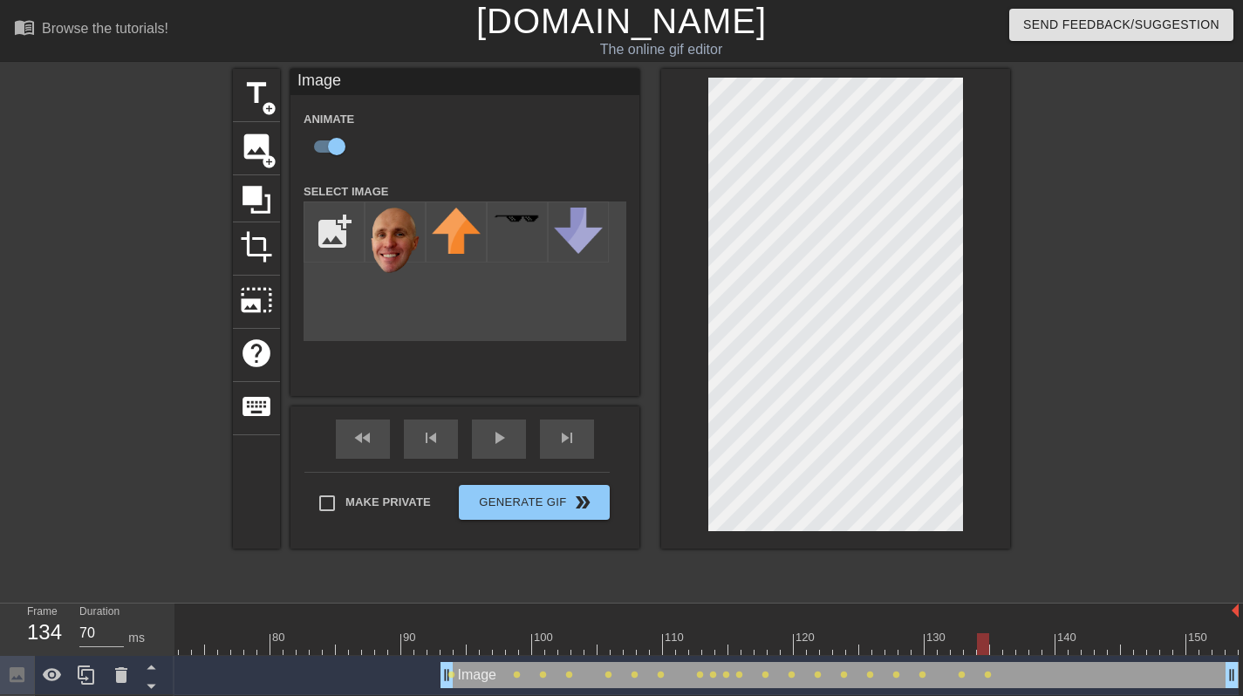
click at [1006, 633] on div at bounding box center [238, 644] width 2002 height 22
click at [1036, 633] on div at bounding box center [238, 644] width 2002 height 22
drag, startPoint x: 1022, startPoint y: 607, endPoint x: 1011, endPoint y: 606, distance: 10.6
click at [1022, 633] on div at bounding box center [238, 644] width 2002 height 22
drag, startPoint x: 1002, startPoint y: 608, endPoint x: 1006, endPoint y: 590, distance: 18.8
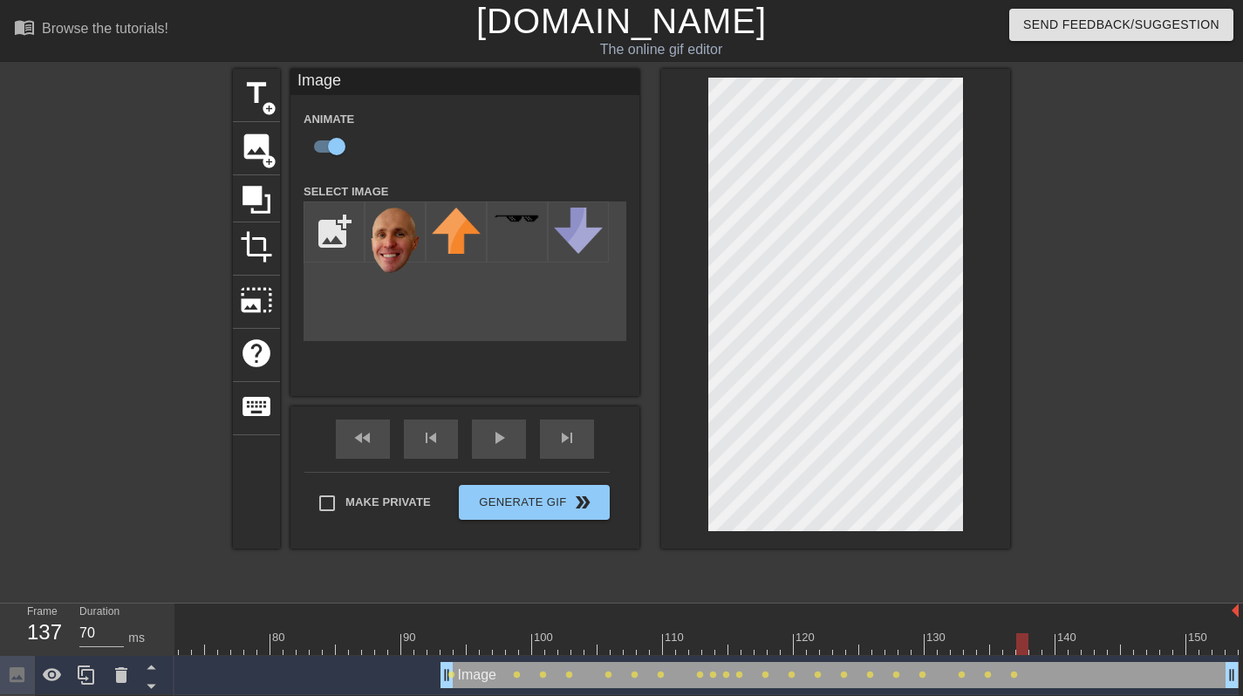
click at [1002, 633] on div at bounding box center [238, 644] width 2002 height 22
click at [1030, 633] on div at bounding box center [238, 644] width 2002 height 22
click at [1065, 633] on div at bounding box center [238, 644] width 2002 height 22
click at [1085, 633] on div at bounding box center [238, 644] width 2002 height 22
drag, startPoint x: 1111, startPoint y: 604, endPoint x: 970, endPoint y: 366, distance: 276.5
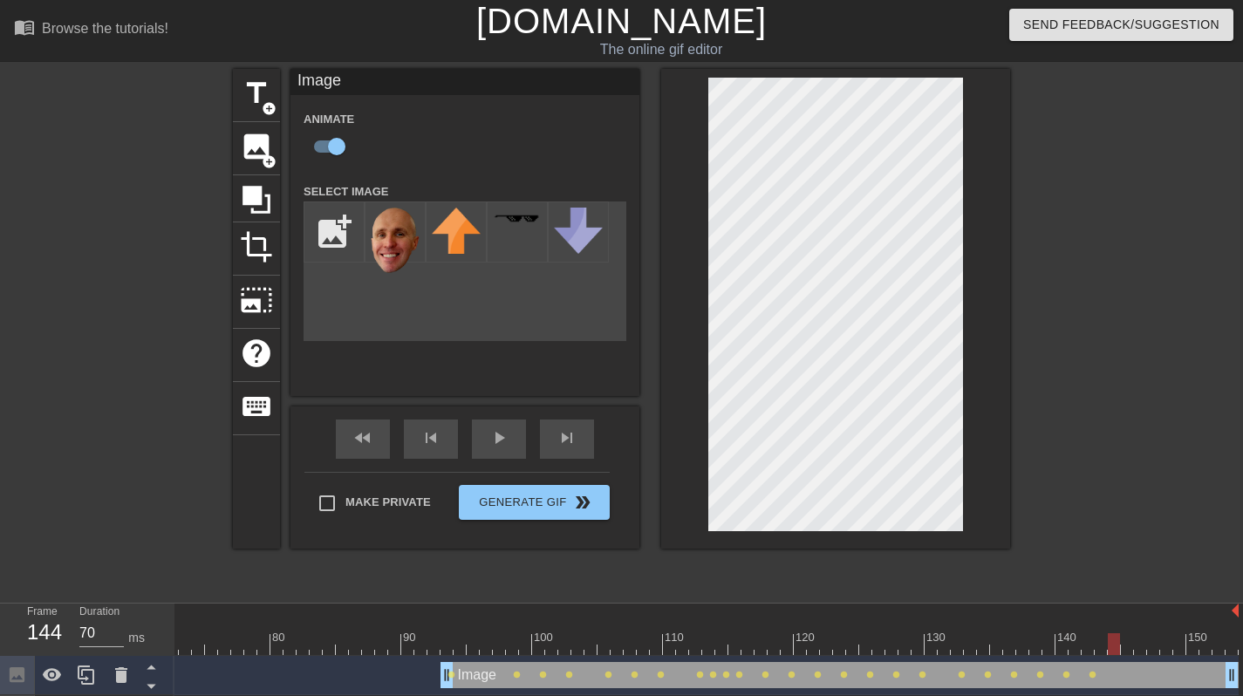
click at [1111, 633] on div at bounding box center [238, 644] width 2002 height 22
click at [1144, 633] on div at bounding box center [238, 644] width 2002 height 22
click at [1038, 289] on div "title add_circle image add_circle crop photo_size_select_large help keyboard Im…" at bounding box center [621, 331] width 1243 height 524
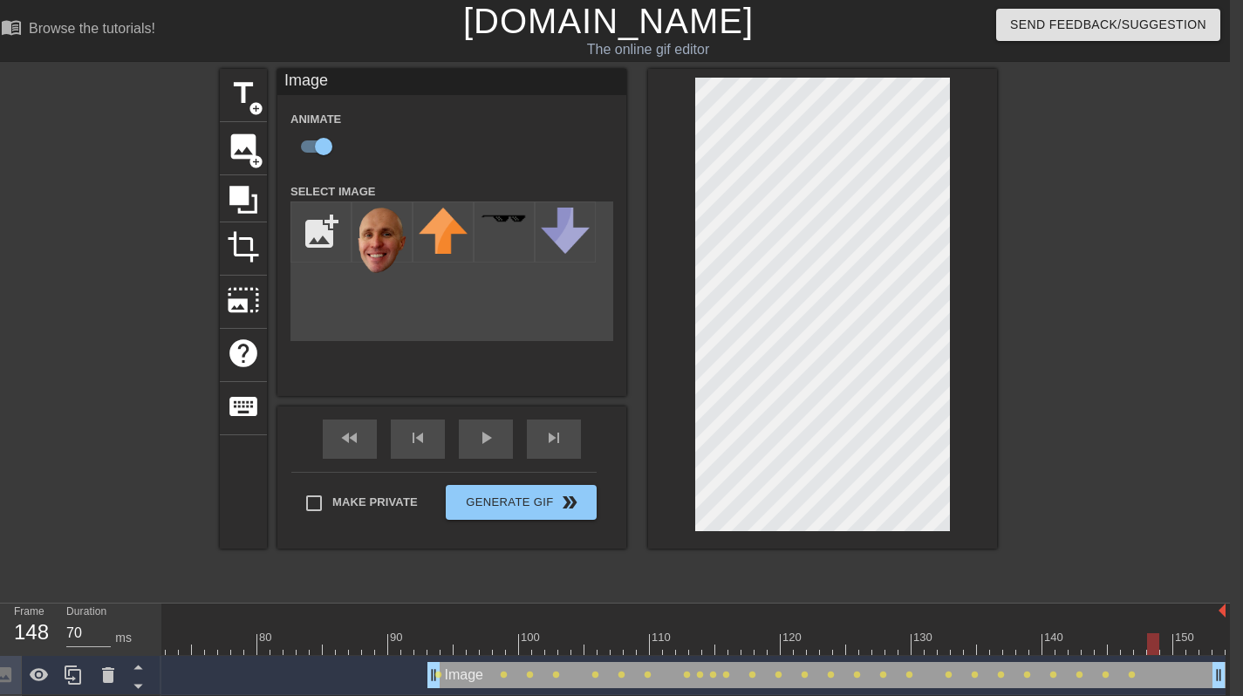
click at [1158, 633] on div at bounding box center [224, 644] width 2002 height 22
click at [1182, 633] on div at bounding box center [224, 644] width 2002 height 22
drag, startPoint x: 1201, startPoint y: 606, endPoint x: 1201, endPoint y: 596, distance: 9.6
click at [1201, 633] on div at bounding box center [224, 644] width 2002 height 22
drag, startPoint x: 1217, startPoint y: 600, endPoint x: 963, endPoint y: 394, distance: 326.9
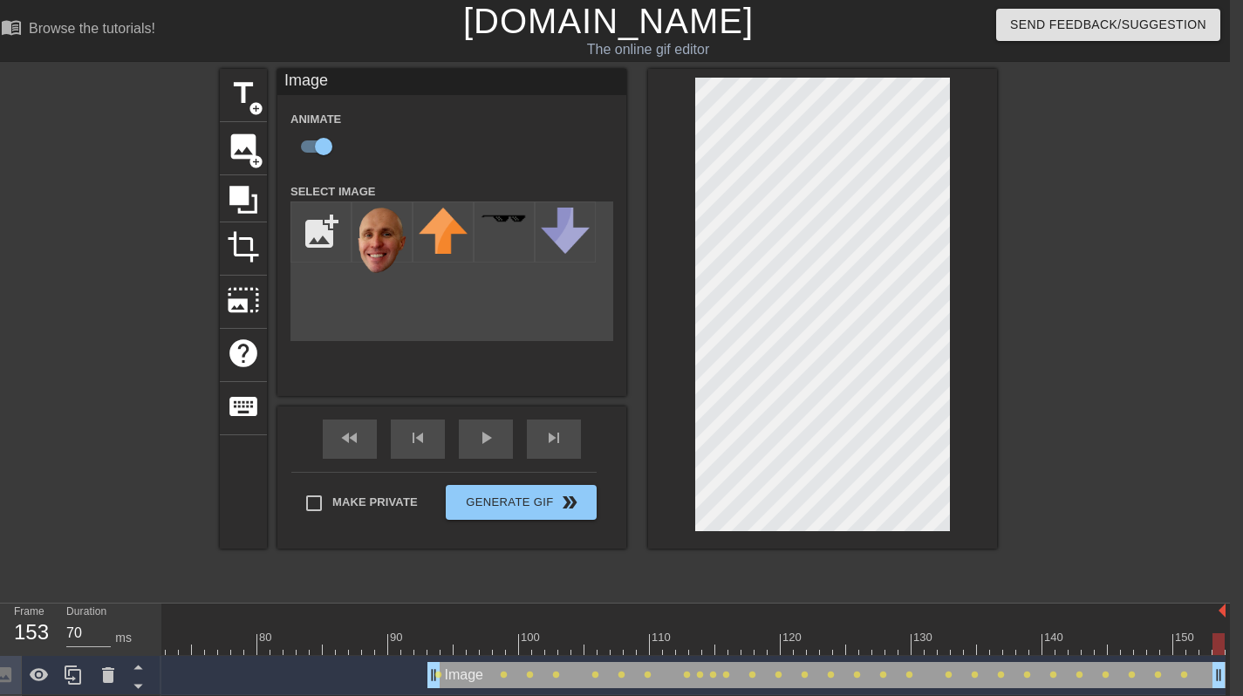
click at [1215, 633] on div at bounding box center [224, 644] width 2002 height 22
drag, startPoint x: 440, startPoint y: 598, endPoint x: 272, endPoint y: 609, distance: 167.9
click at [269, 633] on div at bounding box center [224, 644] width 2002 height 22
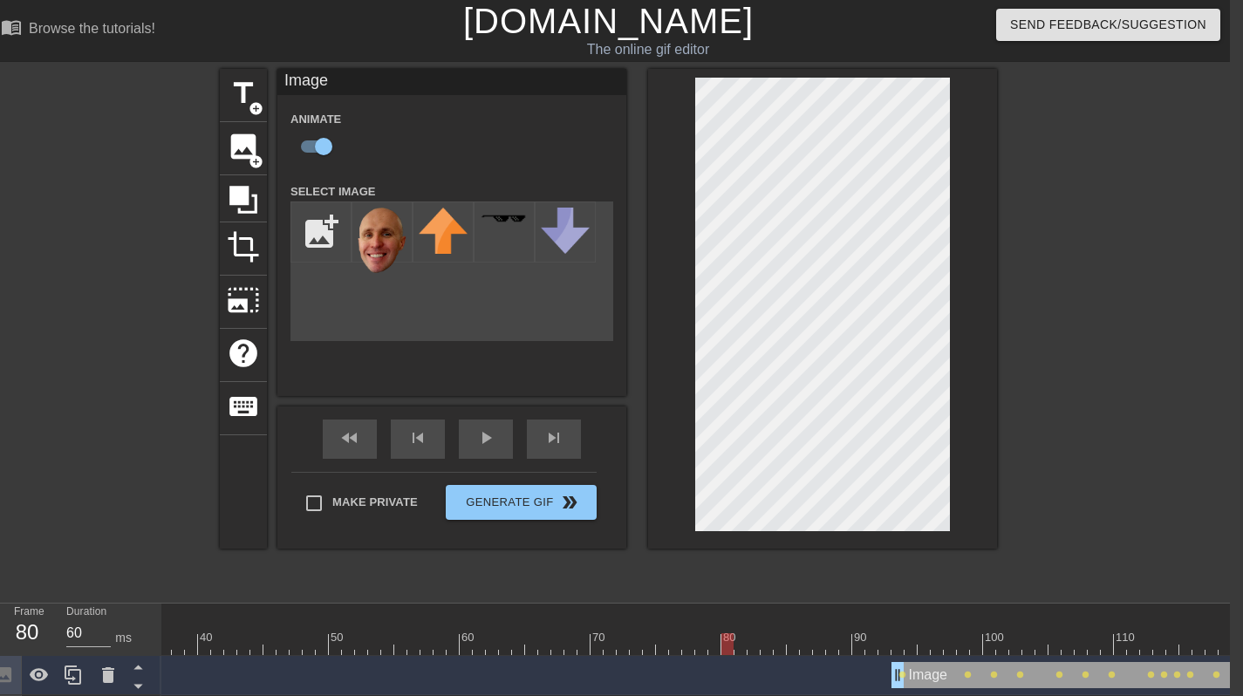
scroll to position [0, 461]
drag, startPoint x: 736, startPoint y: 598, endPoint x: 324, endPoint y: 606, distance: 411.9
click at [324, 633] on div at bounding box center [702, 644] width 2002 height 22
click at [328, 633] on div at bounding box center [702, 644] width 2002 height 22
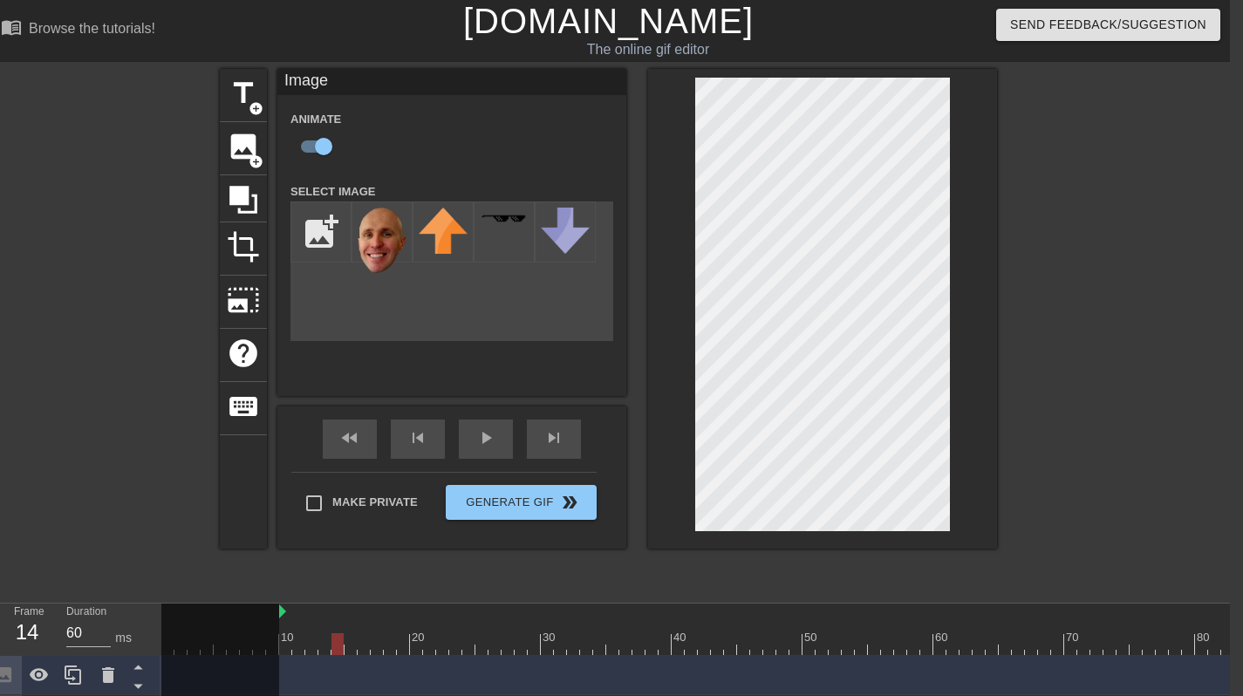
drag, startPoint x: 380, startPoint y: 601, endPoint x: 188, endPoint y: 462, distance: 236.1
click at [332, 633] on div at bounding box center [1162, 644] width 2002 height 22
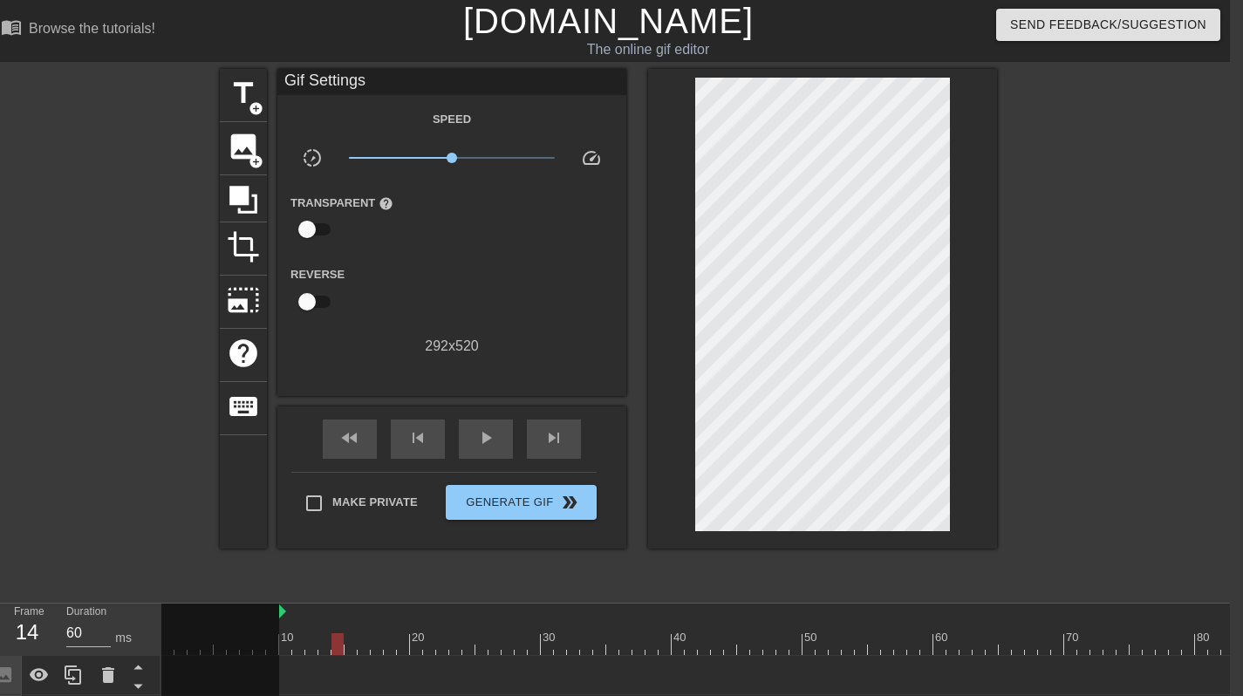
drag, startPoint x: 90, startPoint y: 369, endPoint x: 155, endPoint y: 366, distance: 65.5
click at [90, 369] on div "title add_circle image add_circle crop photo_size_select_large help keyboard Gi…" at bounding box center [608, 331] width 1243 height 524
drag, startPoint x: 279, startPoint y: 599, endPoint x: 388, endPoint y: 516, distance: 137.0
click at [278, 604] on div "10 20 30 40 50 60 70 80 90 100 110 120 130 140 150" at bounding box center [1162, 629] width 2002 height 51
drag, startPoint x: 471, startPoint y: 443, endPoint x: 676, endPoint y: 415, distance: 206.9
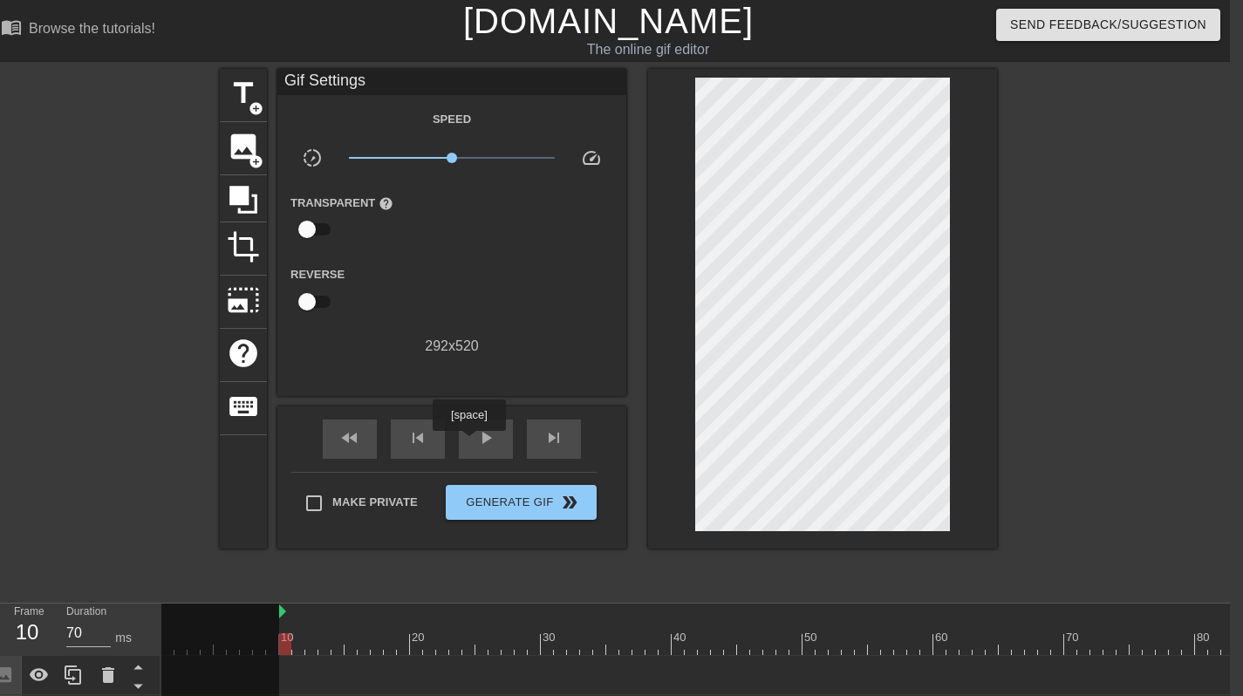
click at [476, 443] on span "play_arrow" at bounding box center [486, 438] width 21 height 21
drag, startPoint x: 448, startPoint y: 444, endPoint x: 465, endPoint y: 442, distance: 17.5
click at [459, 444] on div "pause" at bounding box center [486, 439] width 54 height 39
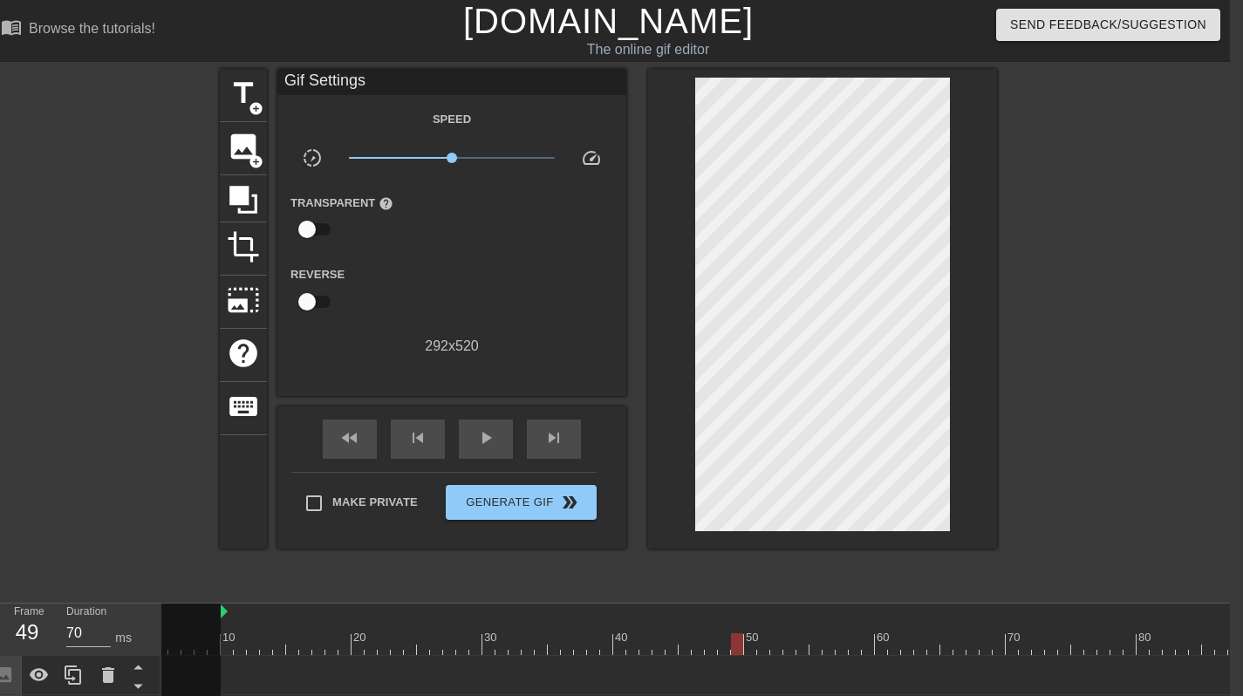
drag, startPoint x: 498, startPoint y: 599, endPoint x: 727, endPoint y: 599, distance: 228.6
click at [732, 633] on div at bounding box center [1104, 644] width 2002 height 22
click at [748, 633] on div at bounding box center [1104, 644] width 2002 height 22
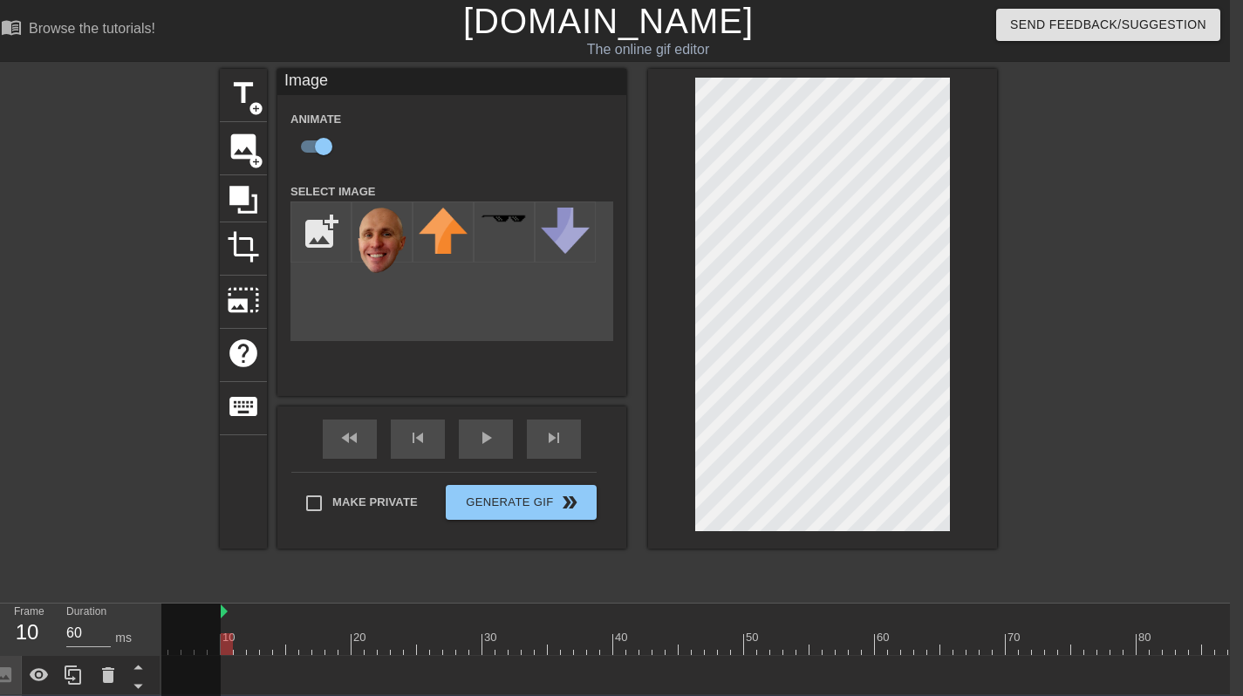
click at [745, 633] on div at bounding box center [1104, 644] width 2002 height 22
click at [736, 633] on div at bounding box center [1104, 644] width 2002 height 22
click at [681, 332] on div at bounding box center [822, 309] width 349 height 480
drag, startPoint x: 168, startPoint y: 304, endPoint x: 456, endPoint y: 415, distance: 308.8
click at [168, 304] on div "title add_circle image add_circle crop photo_size_select_large help keyboard Im…" at bounding box center [608, 331] width 1243 height 524
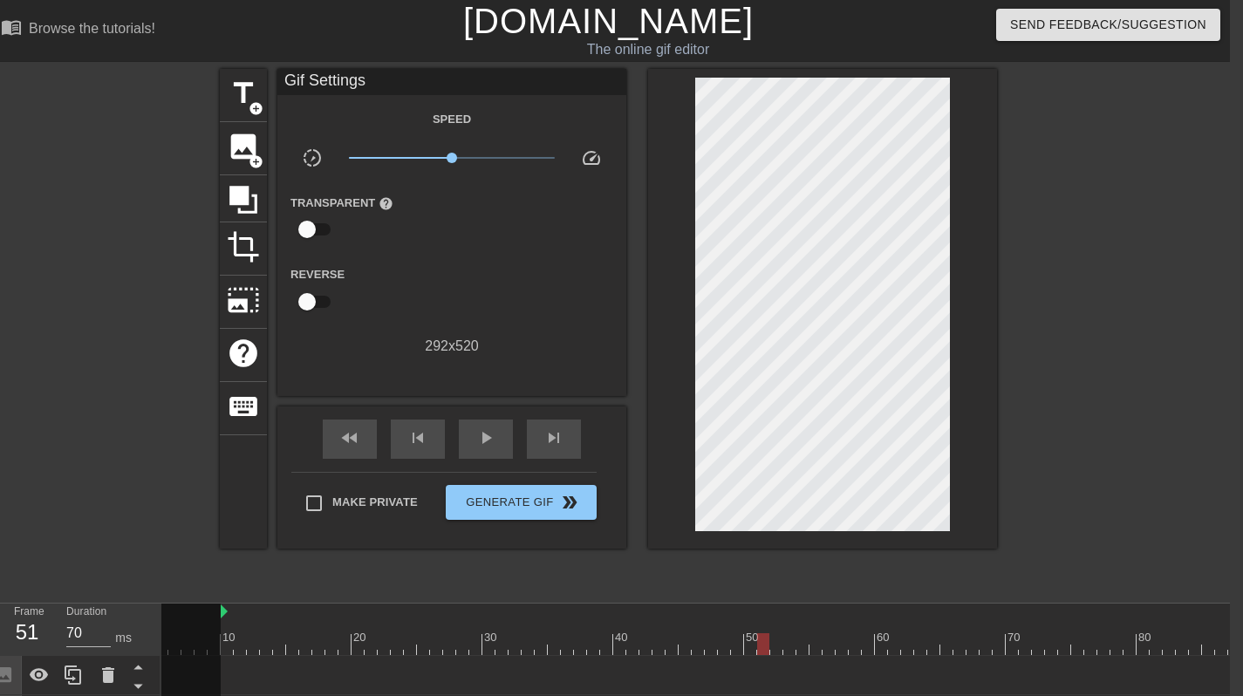
drag, startPoint x: 758, startPoint y: 589, endPoint x: 763, endPoint y: 578, distance: 11.7
click at [765, 633] on div at bounding box center [1104, 644] width 2002 height 22
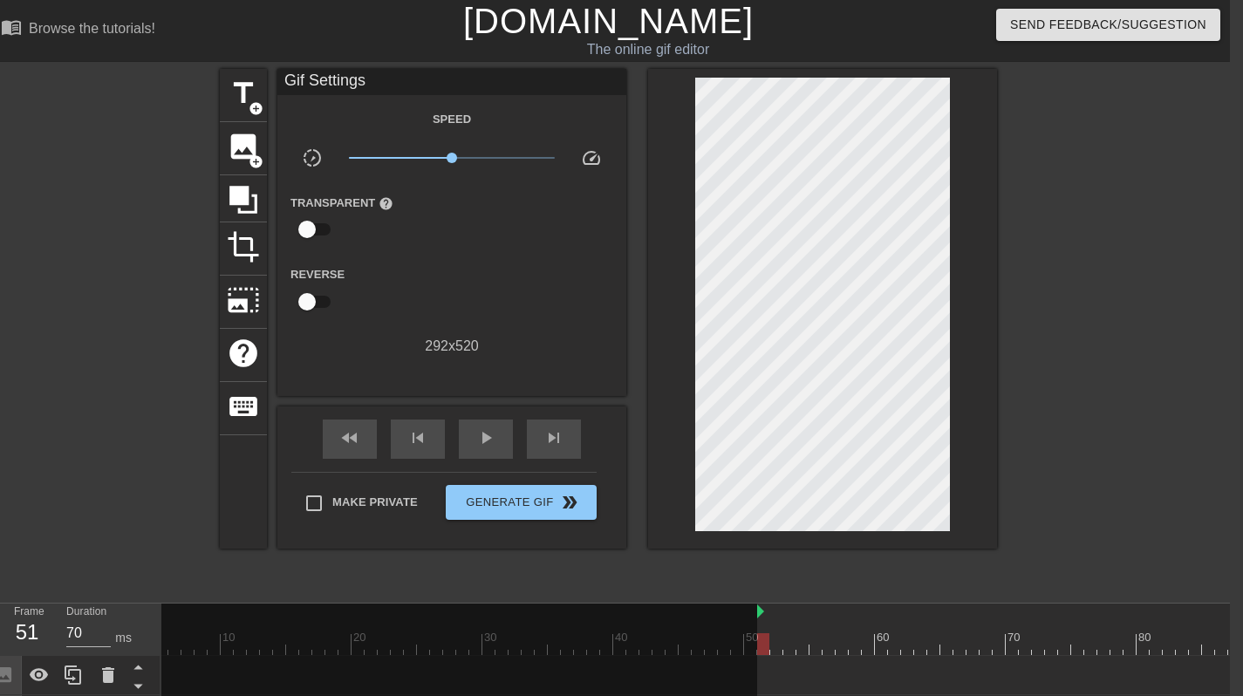
drag, startPoint x: 223, startPoint y: 569, endPoint x: 770, endPoint y: 577, distance: 546.3
drag, startPoint x: 770, startPoint y: 604, endPoint x: 1082, endPoint y: 592, distance: 311.7
click at [1081, 633] on div at bounding box center [1104, 644] width 2002 height 22
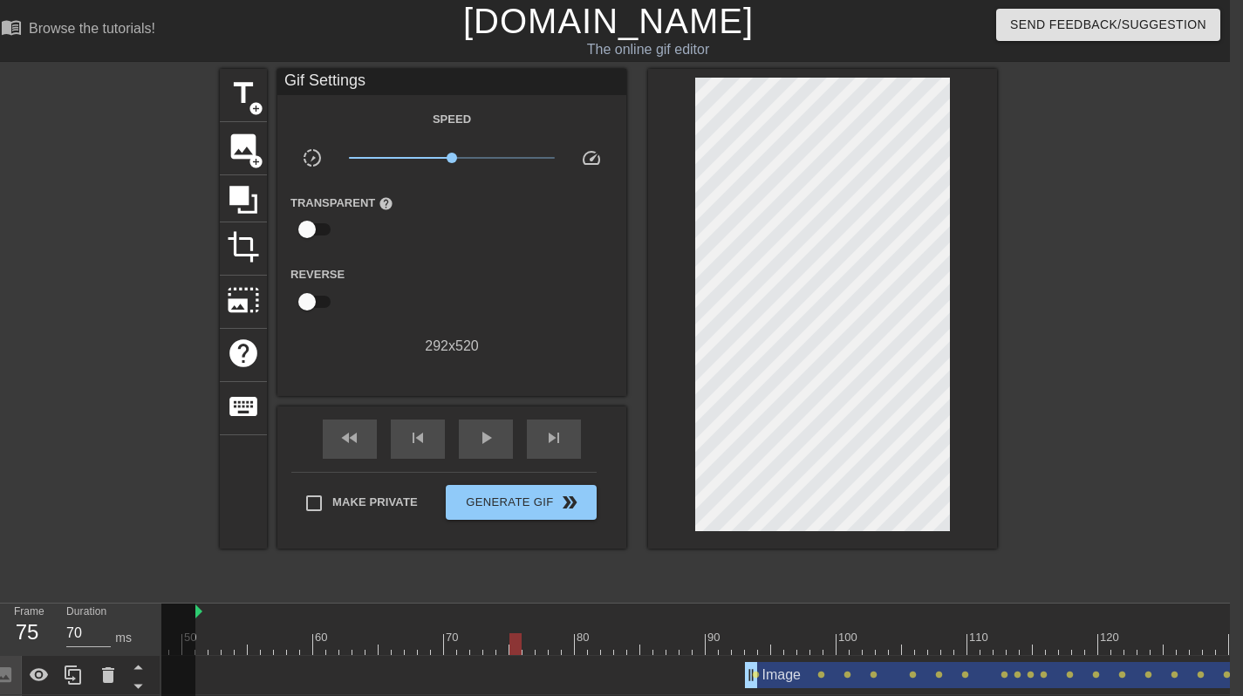
scroll to position [0, 938]
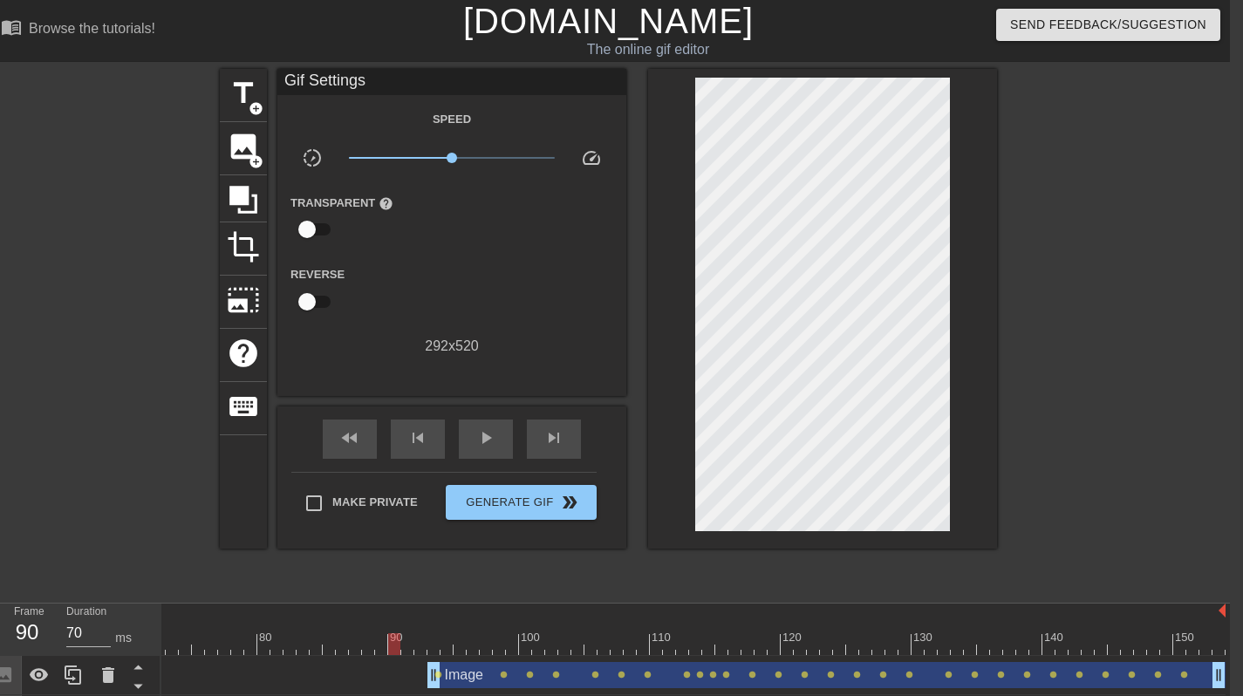
drag, startPoint x: 202, startPoint y: 596, endPoint x: 383, endPoint y: 612, distance: 182.2
click at [389, 633] on div at bounding box center [394, 644] width 12 height 22
drag, startPoint x: 321, startPoint y: 668, endPoint x: 585, endPoint y: 383, distance: 388.4
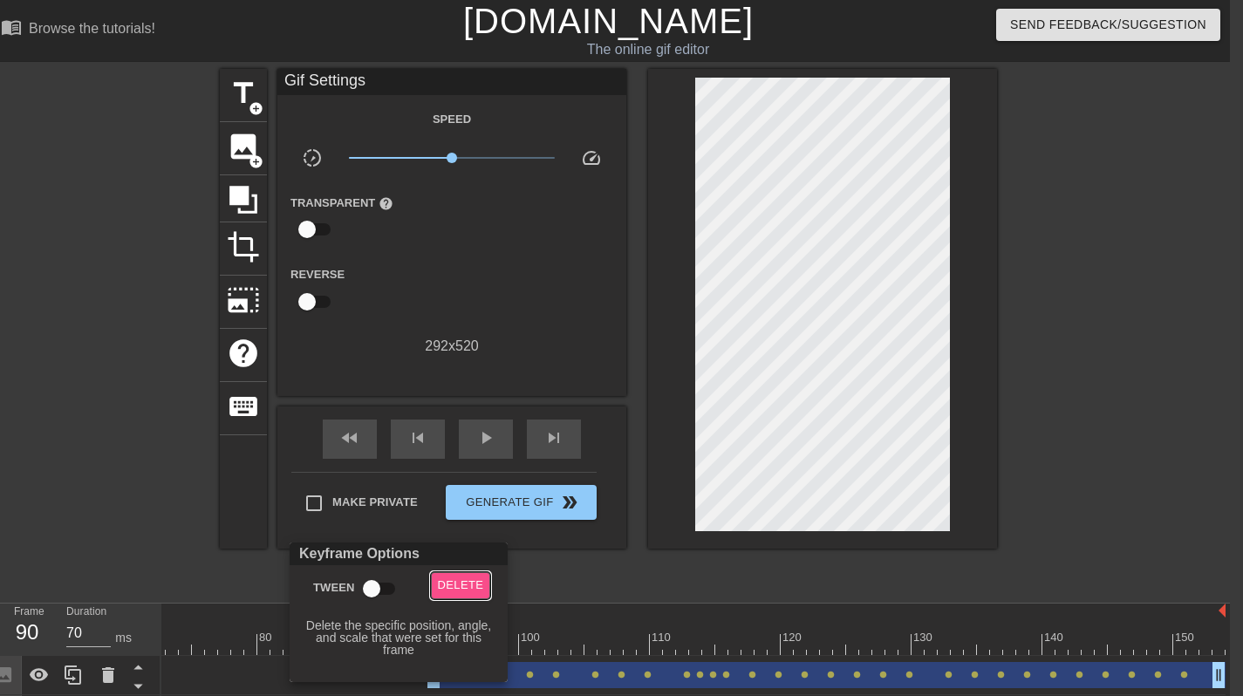
click at [458, 581] on span "Delete" at bounding box center [461, 586] width 46 height 20
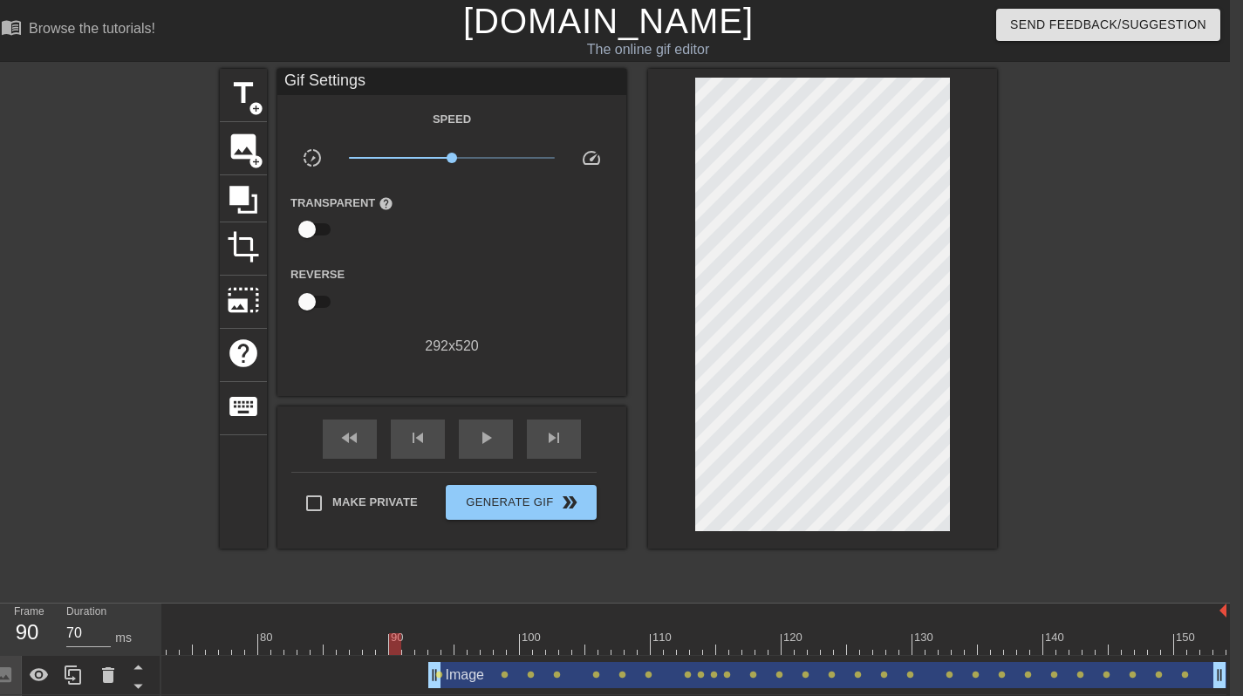
scroll to position [0, 935]
drag, startPoint x: 337, startPoint y: 666, endPoint x: 381, endPoint y: 615, distance: 67.4
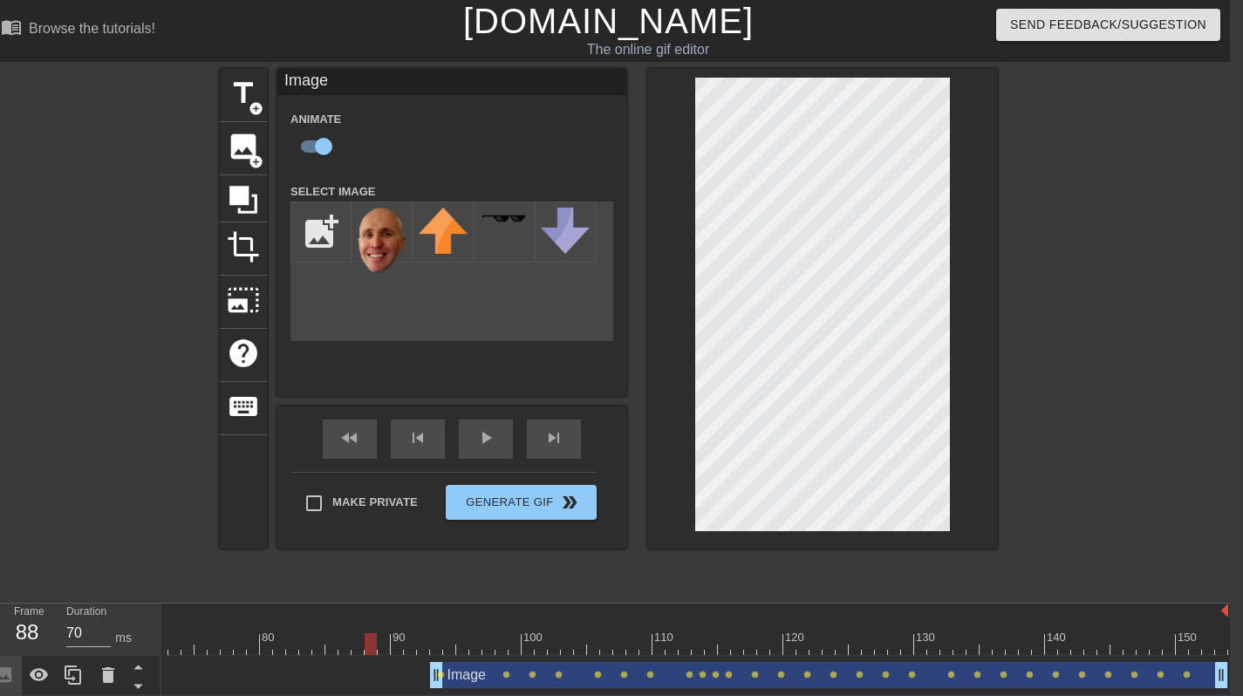
click at [375, 633] on div at bounding box center [227, 644] width 2002 height 22
drag, startPoint x: 325, startPoint y: 605, endPoint x: 398, endPoint y: 617, distance: 73.4
click at [405, 633] on div at bounding box center [227, 644] width 2002 height 22
drag, startPoint x: 394, startPoint y: 672, endPoint x: 385, endPoint y: 670, distance: 9.8
click at [396, 633] on div at bounding box center [227, 644] width 2002 height 22
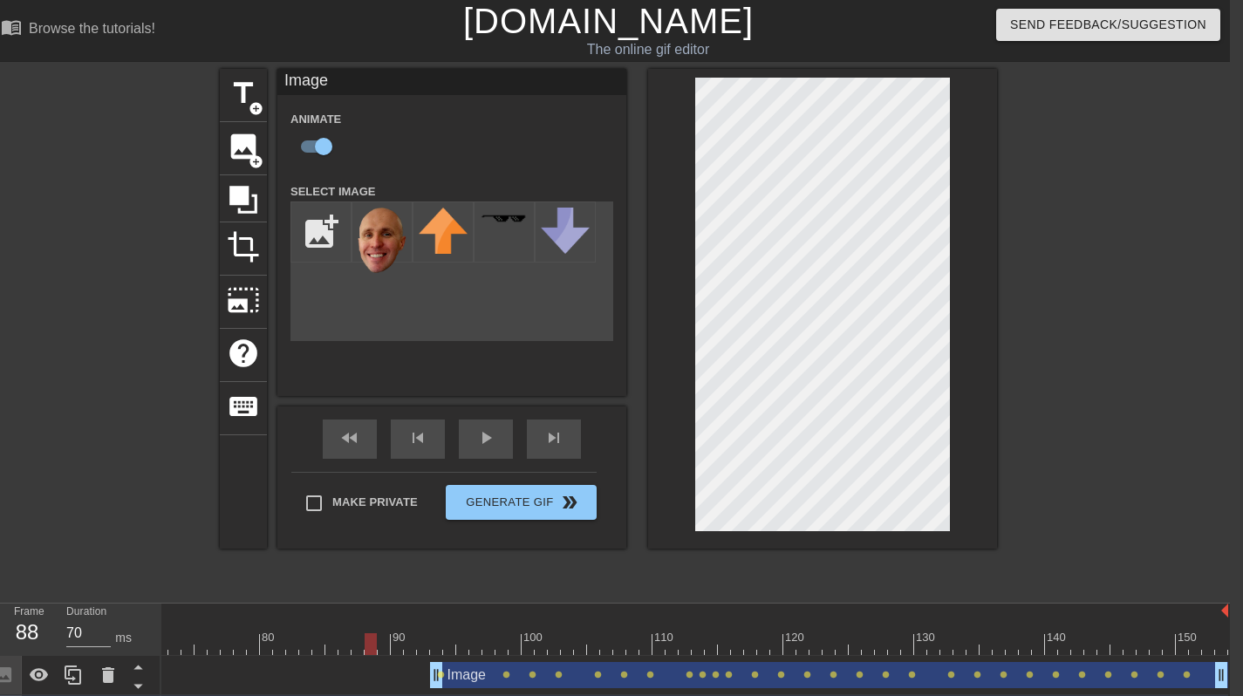
click at [376, 633] on div at bounding box center [227, 644] width 2002 height 22
click at [365, 633] on div at bounding box center [371, 644] width 12 height 22
click at [339, 633] on div at bounding box center [227, 644] width 2002 height 22
drag, startPoint x: 340, startPoint y: 595, endPoint x: 371, endPoint y: 594, distance: 30.6
click at [340, 633] on div at bounding box center [345, 644] width 12 height 22
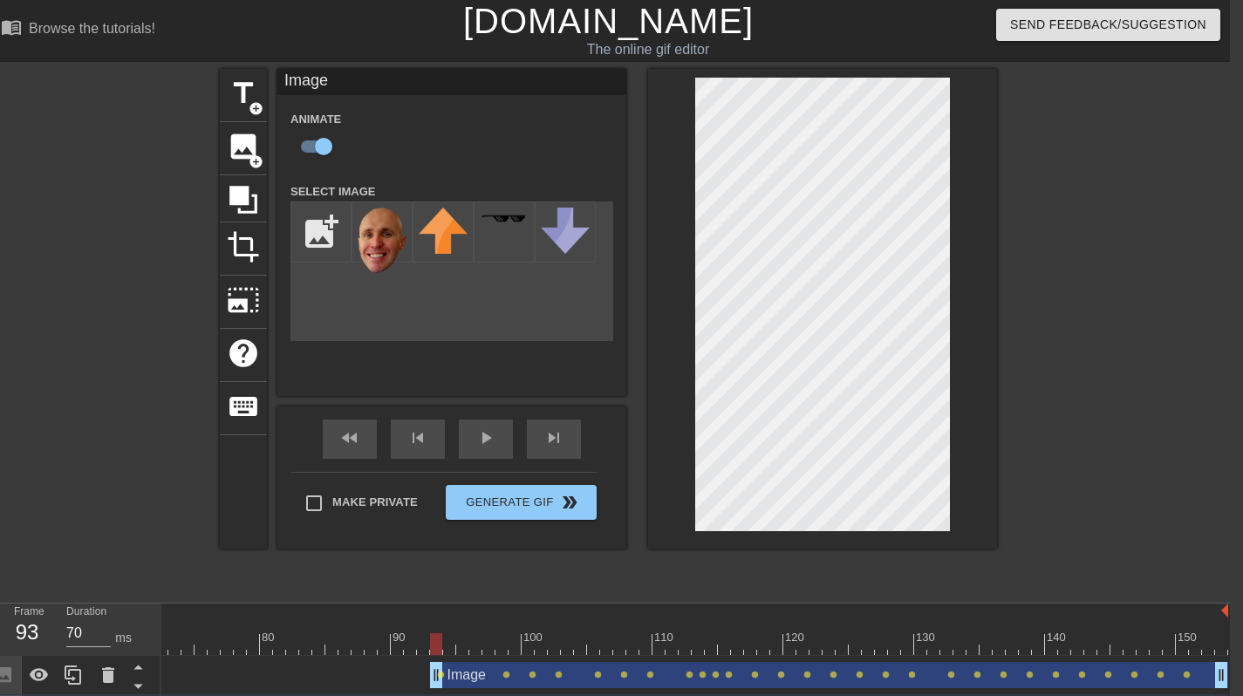
drag, startPoint x: 373, startPoint y: 595, endPoint x: 432, endPoint y: 606, distance: 59.4
click at [432, 633] on div at bounding box center [227, 644] width 2002 height 22
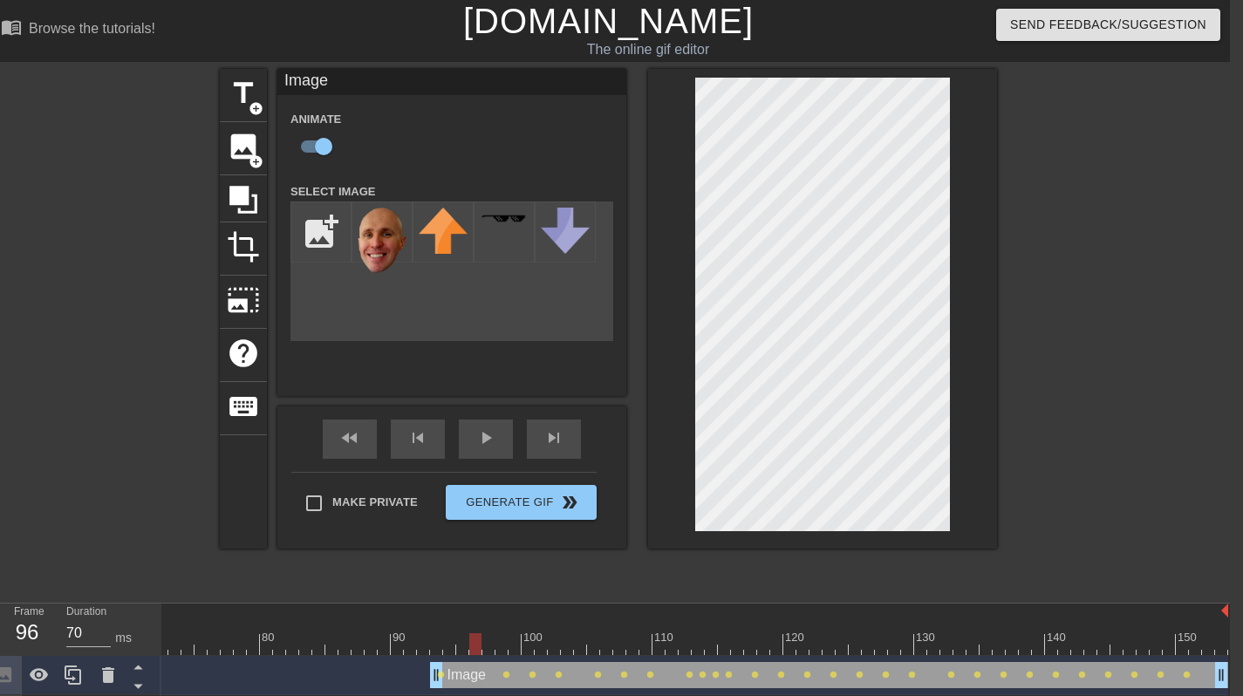
drag, startPoint x: 446, startPoint y: 597, endPoint x: 473, endPoint y: 599, distance: 27.1
click at [473, 633] on div at bounding box center [227, 644] width 2002 height 22
drag, startPoint x: 487, startPoint y: 601, endPoint x: 535, endPoint y: 551, distance: 69.7
click at [487, 633] on div at bounding box center [227, 644] width 2002 height 22
drag, startPoint x: 525, startPoint y: 597, endPoint x: 1011, endPoint y: 600, distance: 486.0
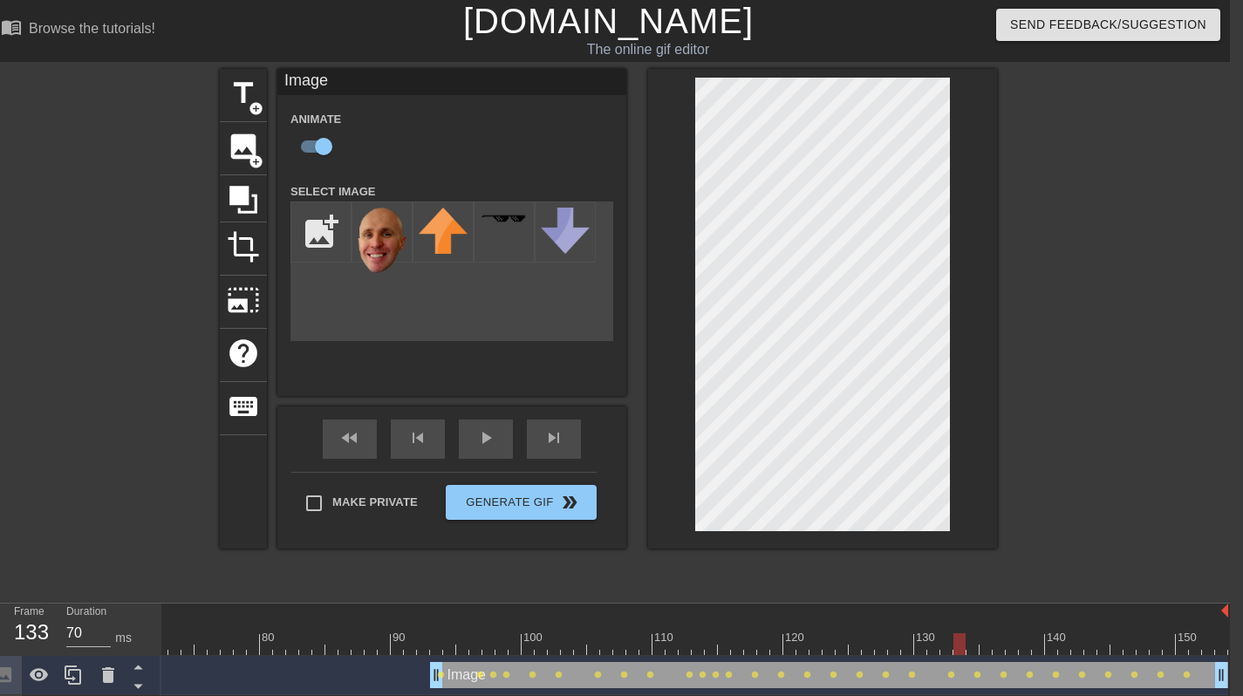
click at [1066, 619] on div "10 20 30 40 50 60 70 80 90 100 110 120 130 140 150 Image drag_handle drag_handl…" at bounding box center [695, 669] width 1069 height 131
drag, startPoint x: 962, startPoint y: 601, endPoint x: 1000, endPoint y: 587, distance: 40.0
click at [1008, 633] on div at bounding box center [224, 644] width 2002 height 22
drag, startPoint x: 1004, startPoint y: 606, endPoint x: 953, endPoint y: 406, distance: 206.3
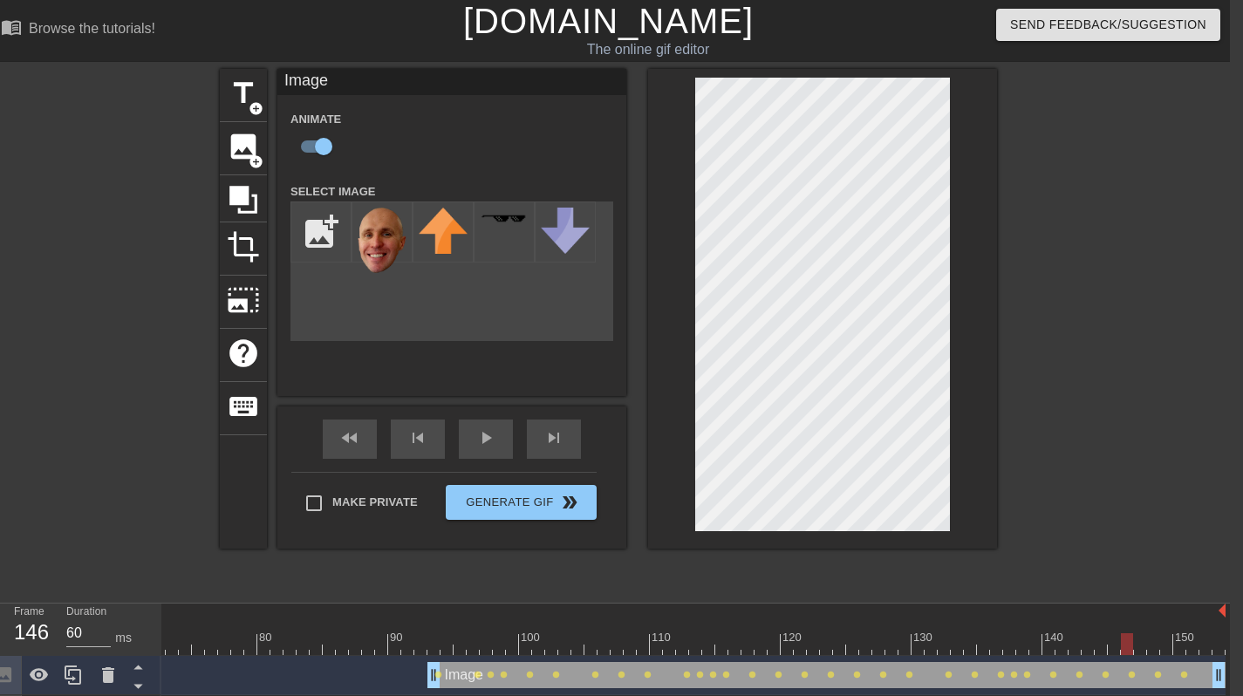
click at [1120, 604] on div "10 20 30 40 50 60 70 80 90 100 110 120 130 140 150" at bounding box center [224, 629] width 2002 height 51
drag, startPoint x: 1120, startPoint y: 593, endPoint x: 942, endPoint y: 432, distance: 240.3
click at [1159, 633] on div at bounding box center [224, 644] width 2002 height 22
drag, startPoint x: 1169, startPoint y: 602, endPoint x: 440, endPoint y: 588, distance: 729.6
click at [440, 604] on div "10 20 30 40 50 60 70 80 90 100 110 120 130 140 150" at bounding box center [224, 629] width 2002 height 51
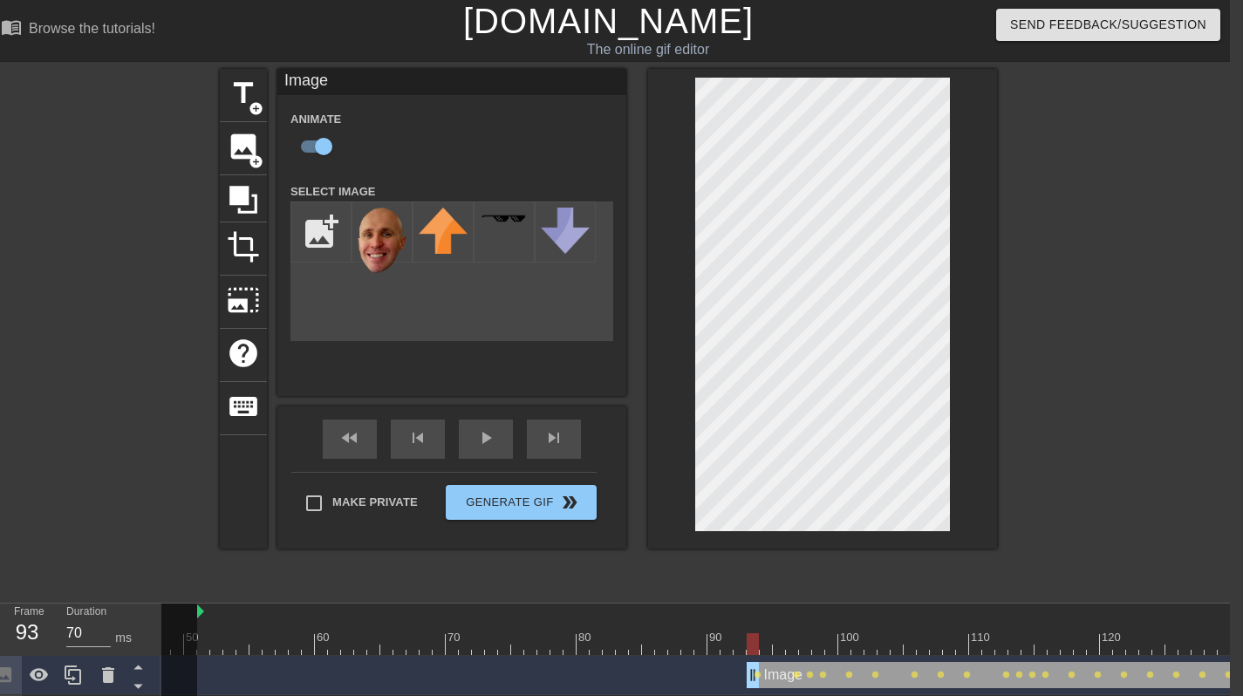
scroll to position [0, 414]
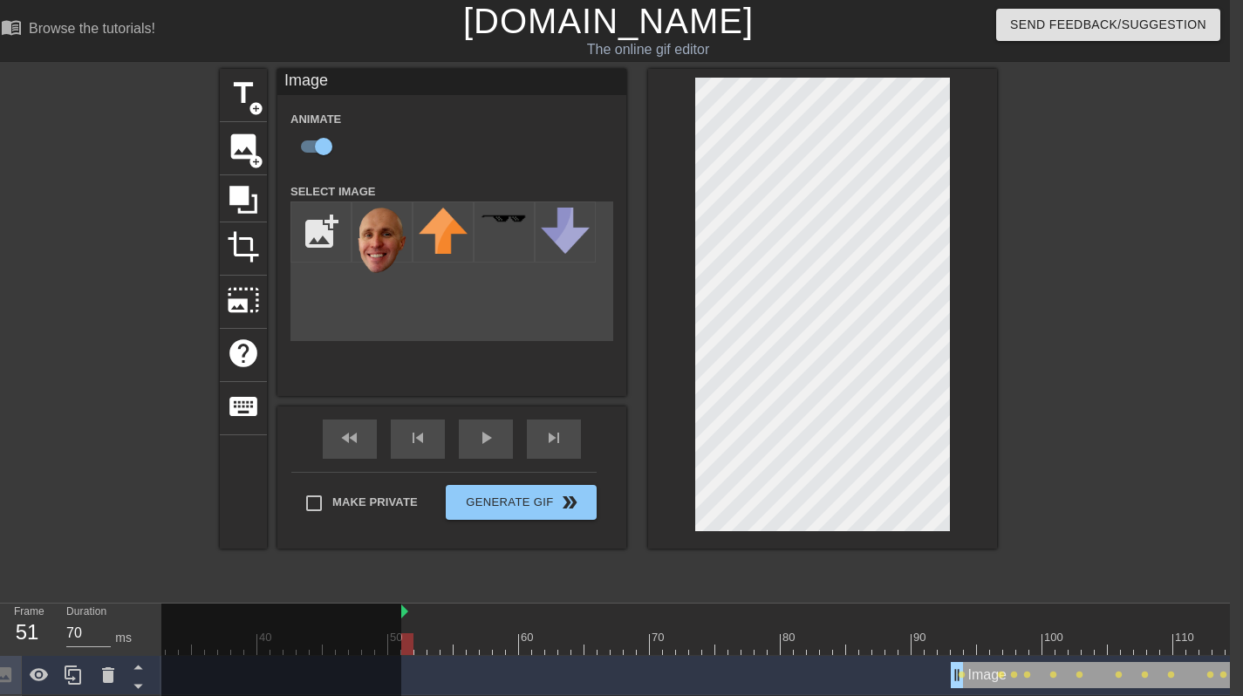
drag, startPoint x: 462, startPoint y: 590, endPoint x: 377, endPoint y: 595, distance: 84.8
click at [375, 604] on div "10 20 30 40 50 60 70 80 90 100 110 120 130 140 150" at bounding box center [748, 629] width 2002 height 51
type input "70"
drag, startPoint x: 426, startPoint y: 598, endPoint x: 385, endPoint y: 556, distance: 58.6
click at [360, 604] on div "10 20 30 40 50 60 70 80 90 100 110 120 130 140 150" at bounding box center [748, 629] width 2002 height 51
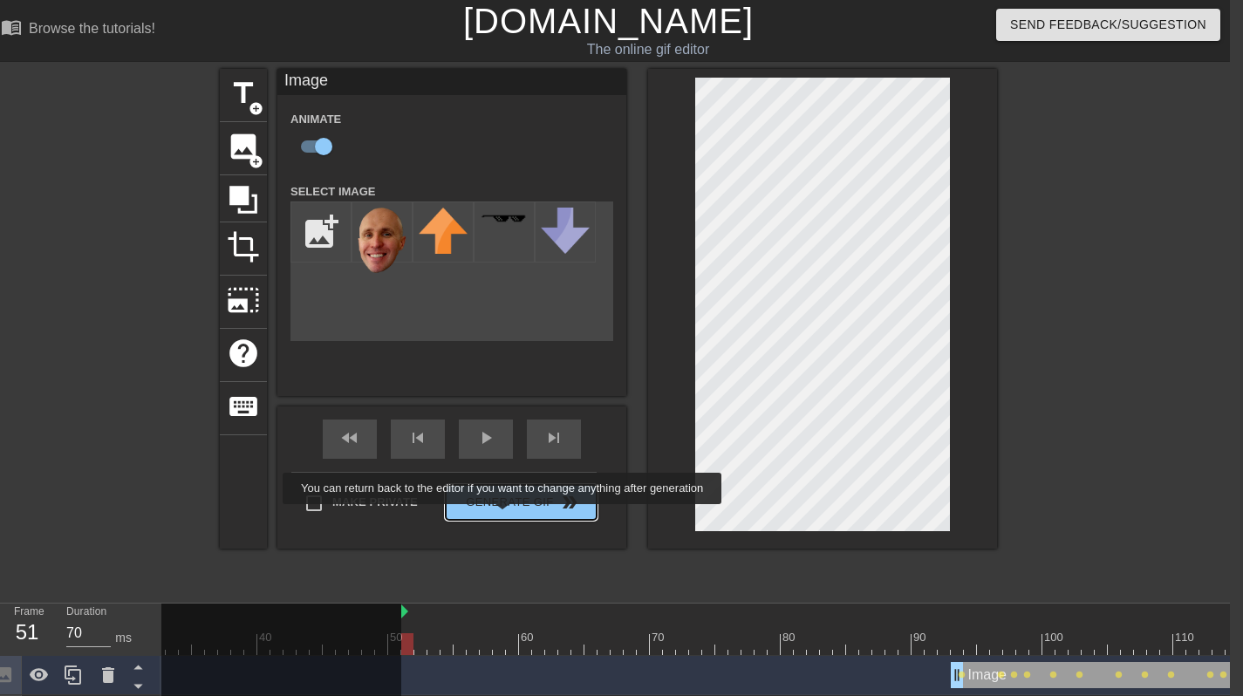
click at [514, 516] on button "Generate Gif double_arrow" at bounding box center [521, 502] width 151 height 35
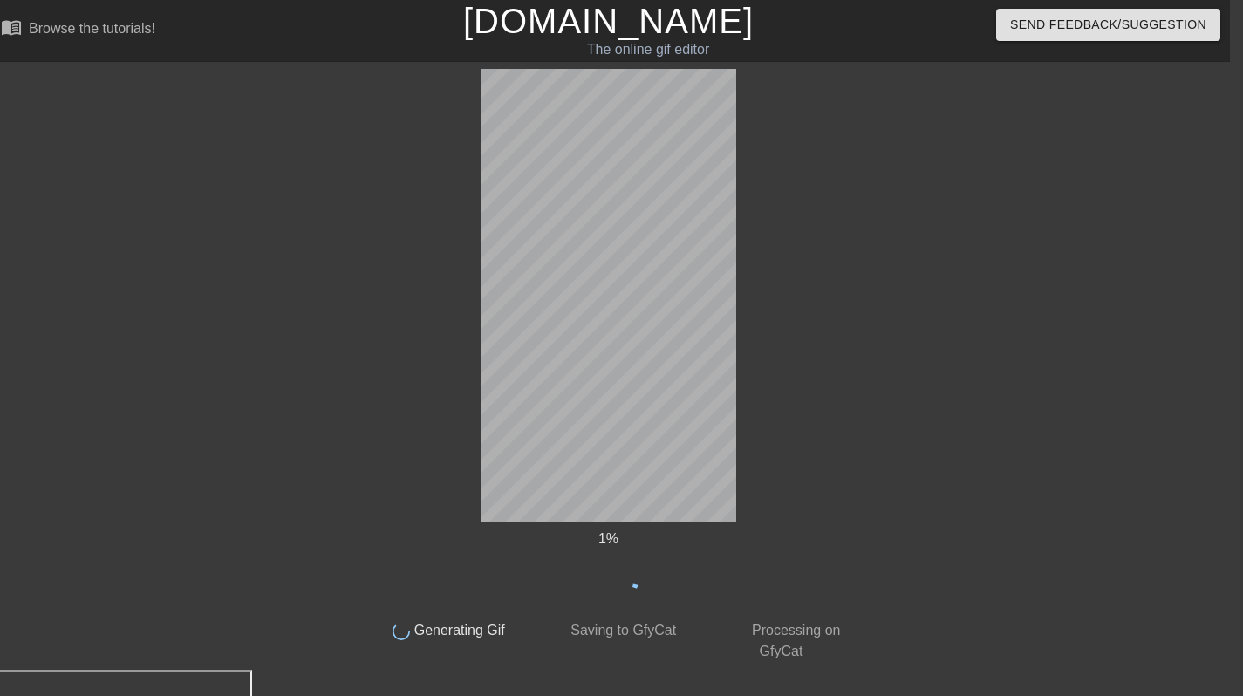
scroll to position [0, 10]
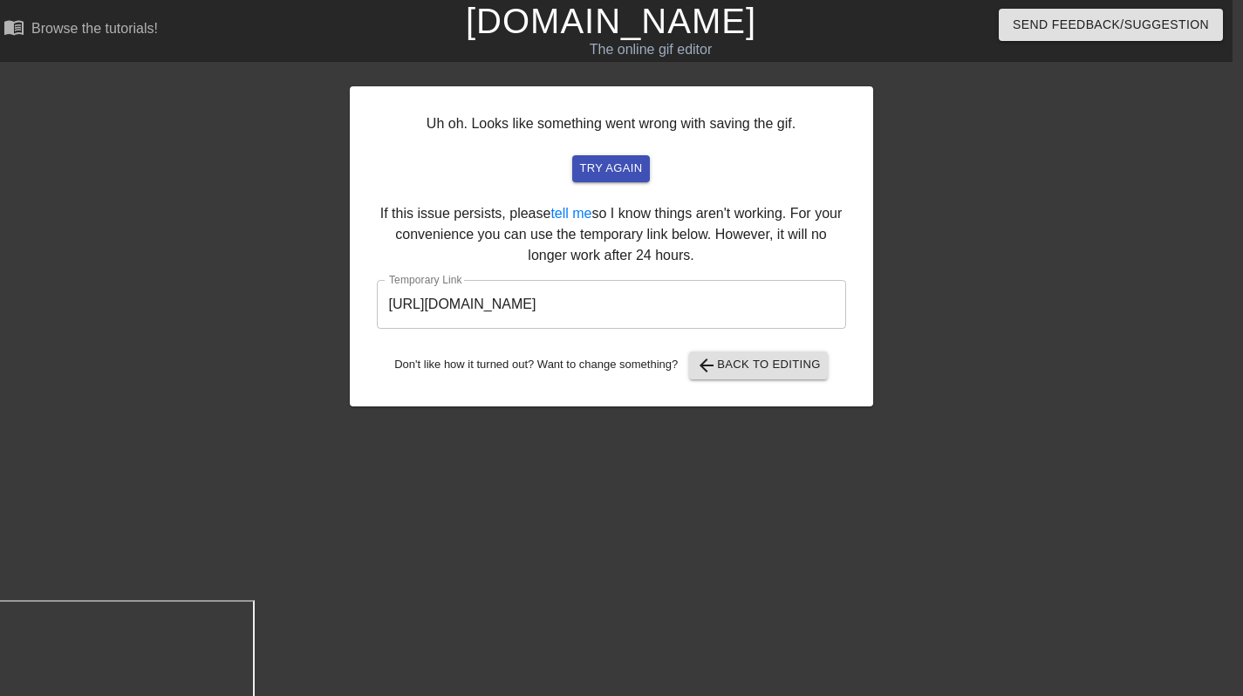
click at [620, 280] on input "[URL][DOMAIN_NAME]" at bounding box center [611, 304] width 469 height 49
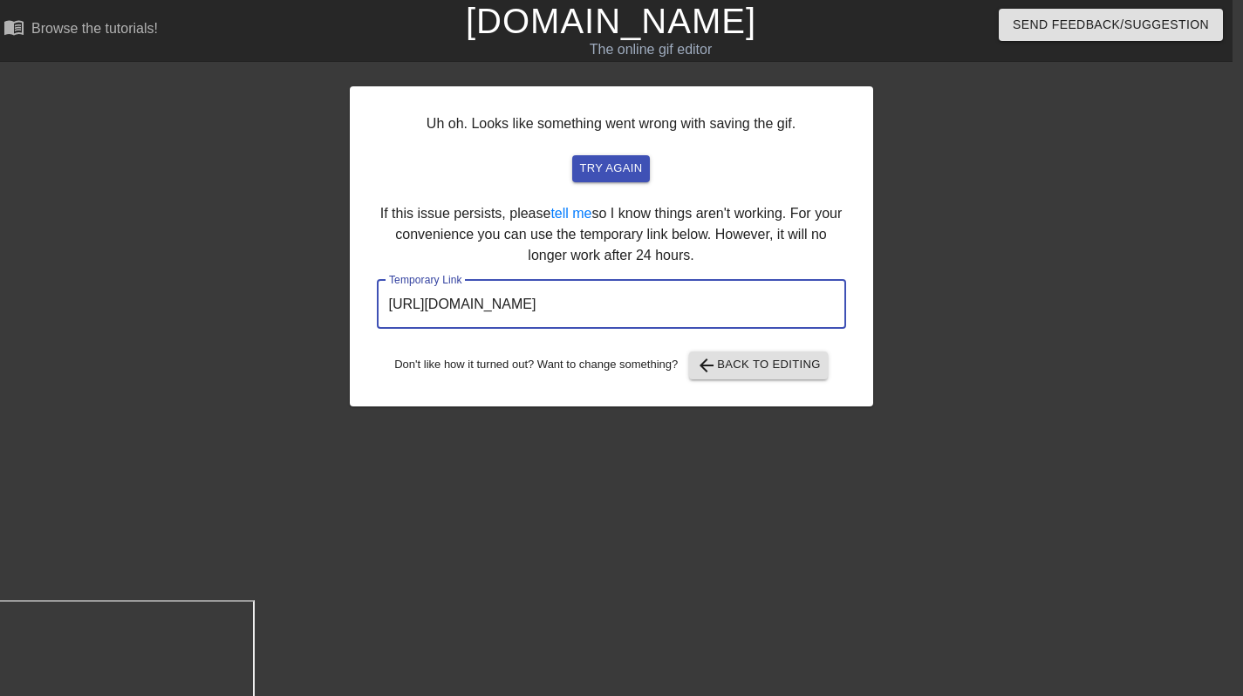
click at [618, 284] on input "[URL][DOMAIN_NAME]" at bounding box center [611, 304] width 469 height 49
click at [613, 296] on input "[URL][DOMAIN_NAME]" at bounding box center [611, 304] width 469 height 49
click at [613, 297] on input "[URL][DOMAIN_NAME]" at bounding box center [611, 304] width 469 height 49
